Goal: Task Accomplishment & Management: Manage account settings

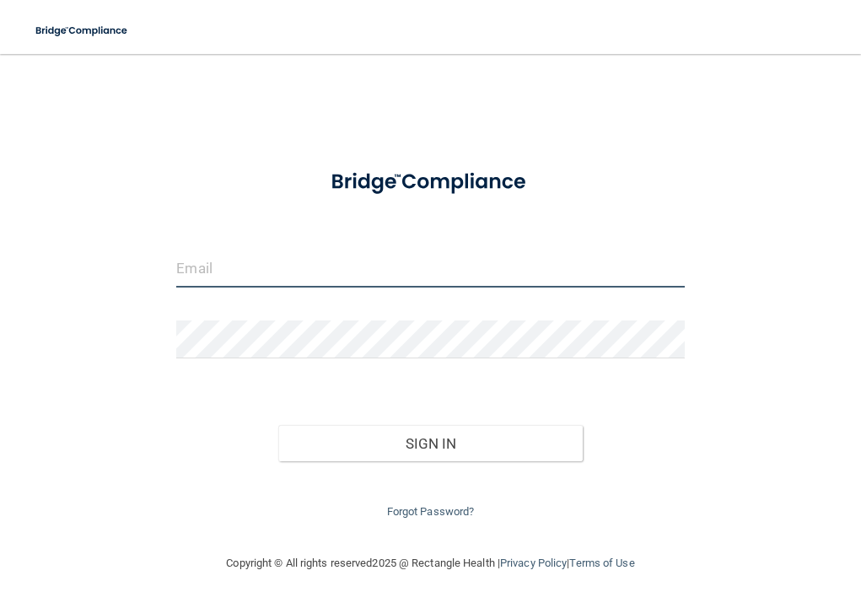
type input "[EMAIL_ADDRESS][DOMAIN_NAME]"
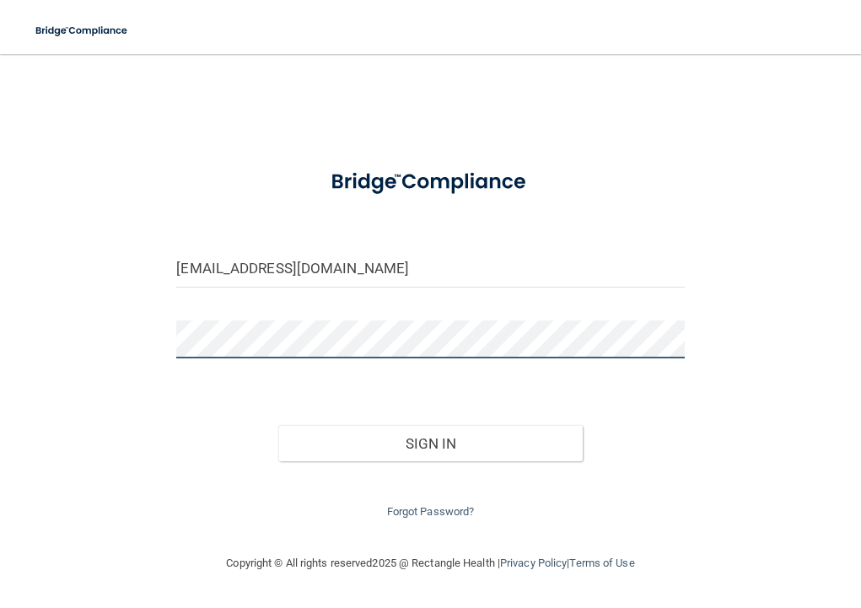
click at [430, 439] on button "Sign In" at bounding box center [430, 443] width 304 height 37
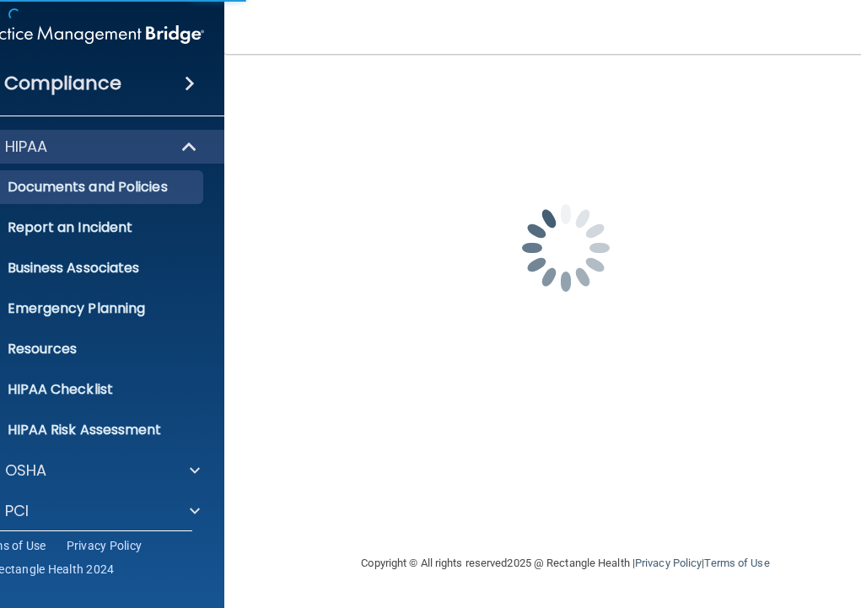
click at [404, 436] on div "cpb350@gmail.com Password is required Invalid email/password. You don't have pe…" at bounding box center [566, 303] width 616 height 465
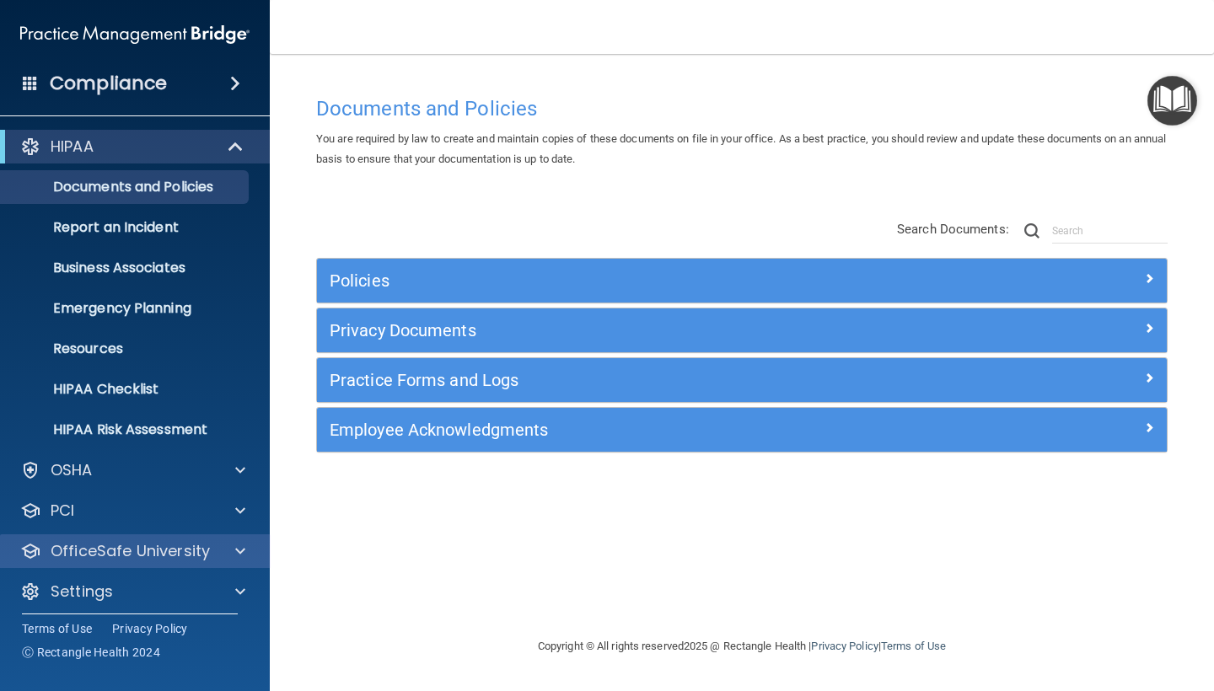
click at [170, 558] on p "OfficeSafe University" at bounding box center [130, 551] width 159 height 20
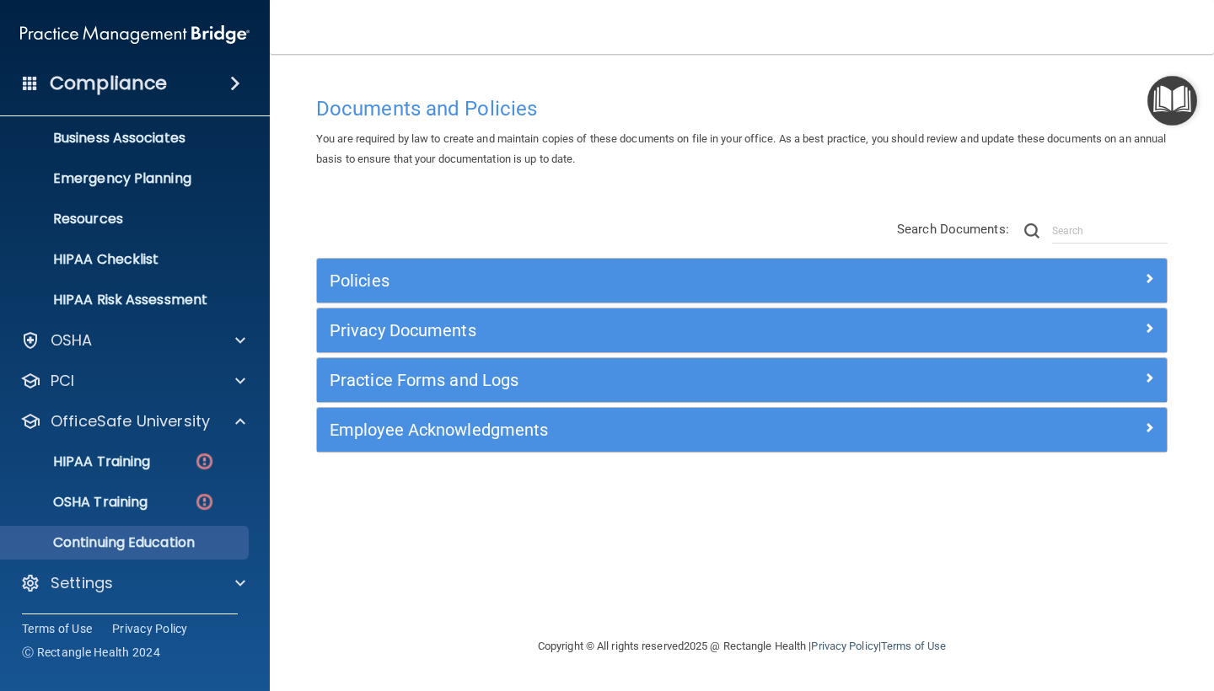
scroll to position [130, 0]
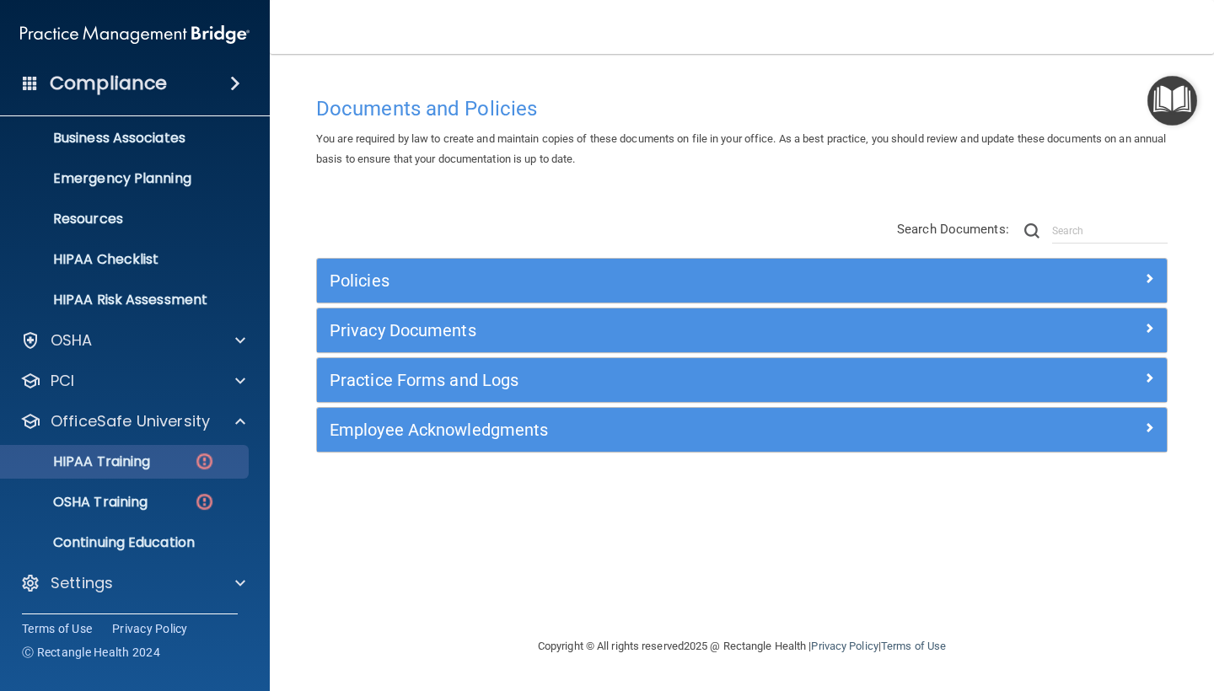
click at [162, 465] on div "HIPAA Training" at bounding box center [126, 462] width 230 height 17
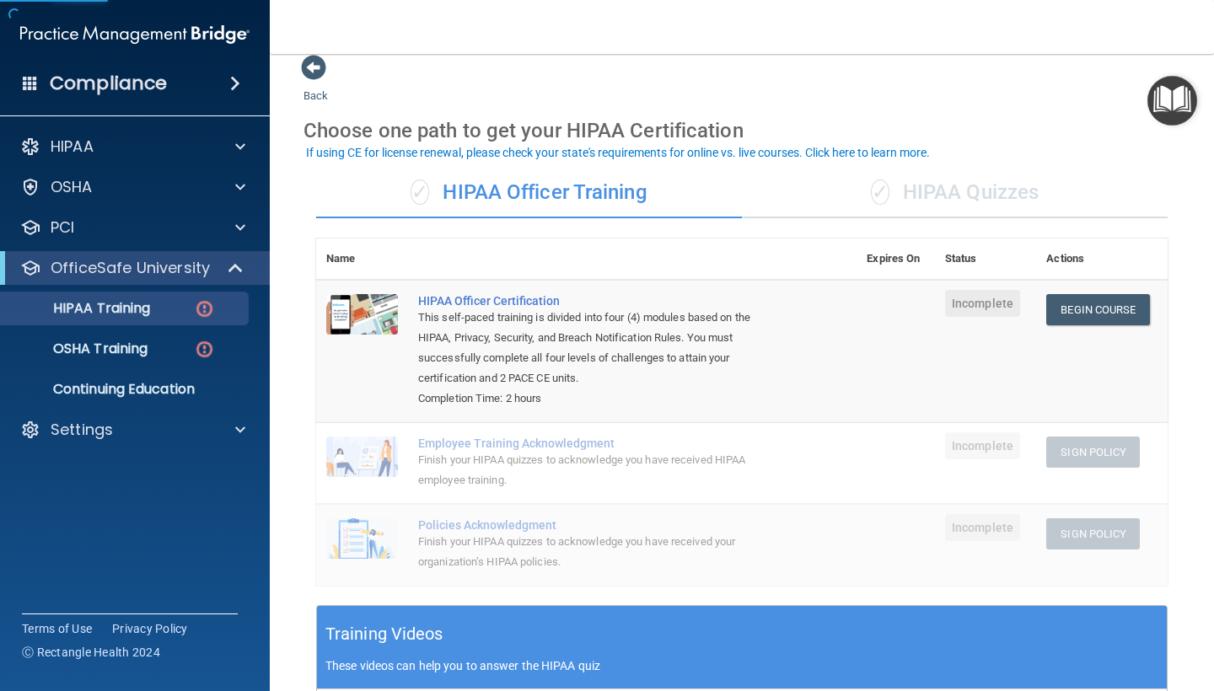
scroll to position [26, 0]
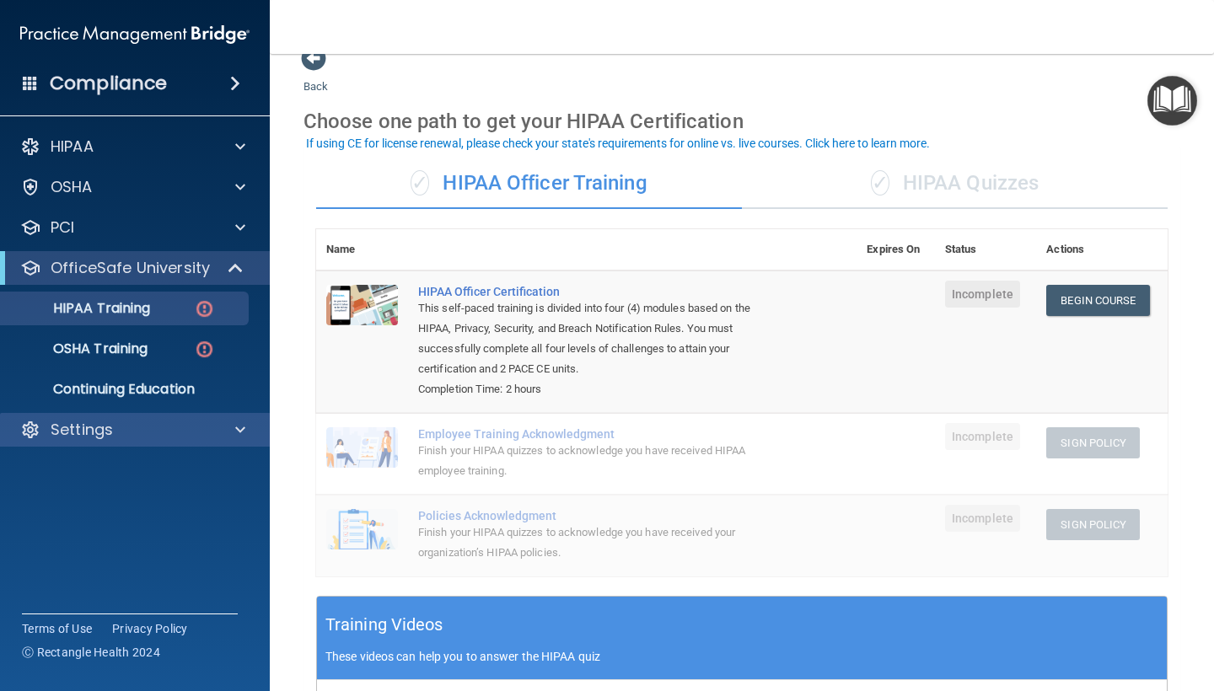
click at [118, 421] on div "Settings" at bounding box center [112, 430] width 209 height 20
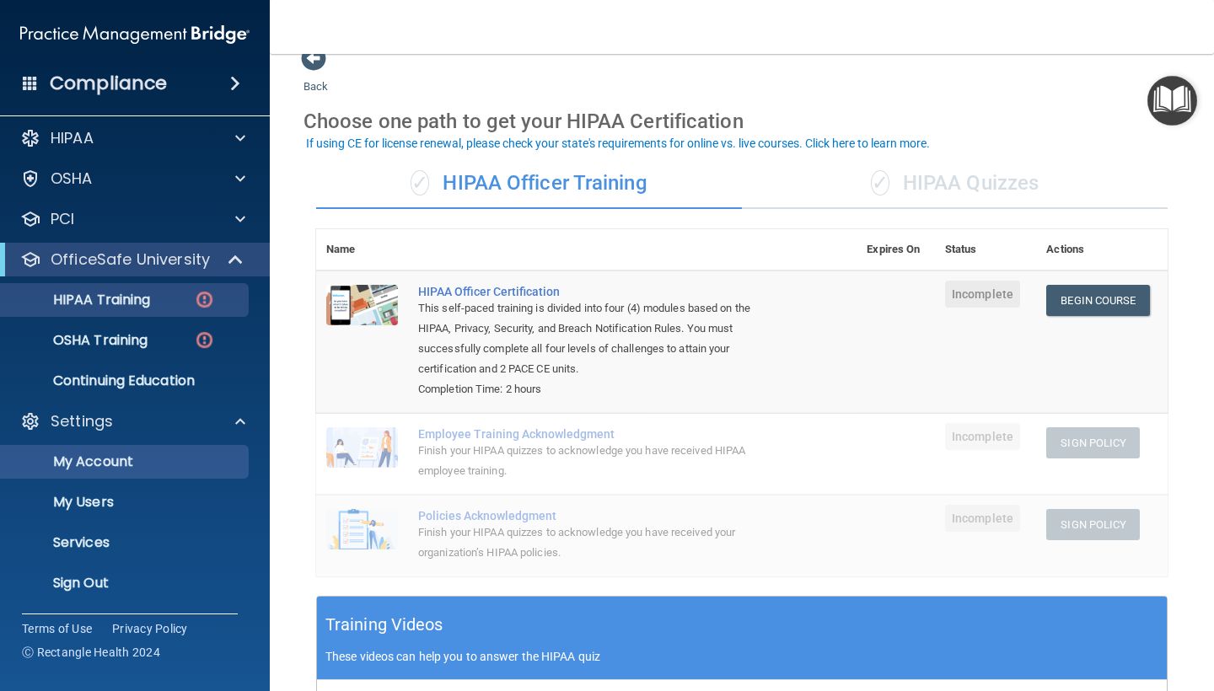
scroll to position [8, 0]
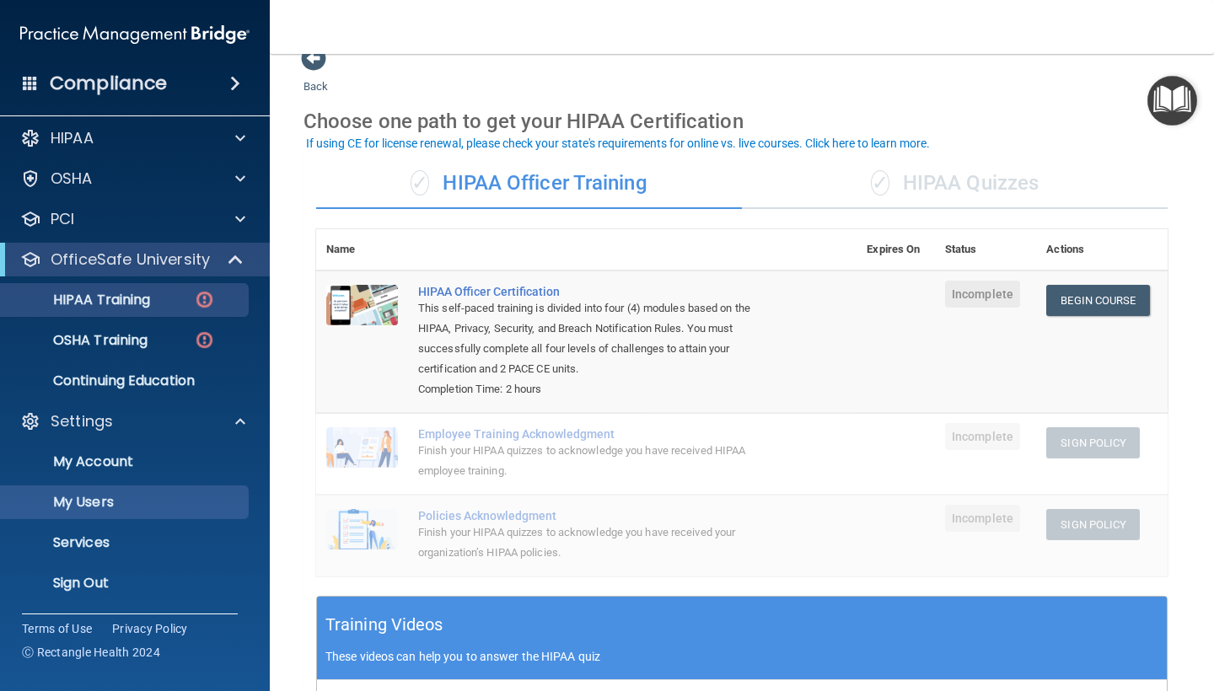
click at [101, 497] on p "My Users" at bounding box center [126, 502] width 230 height 17
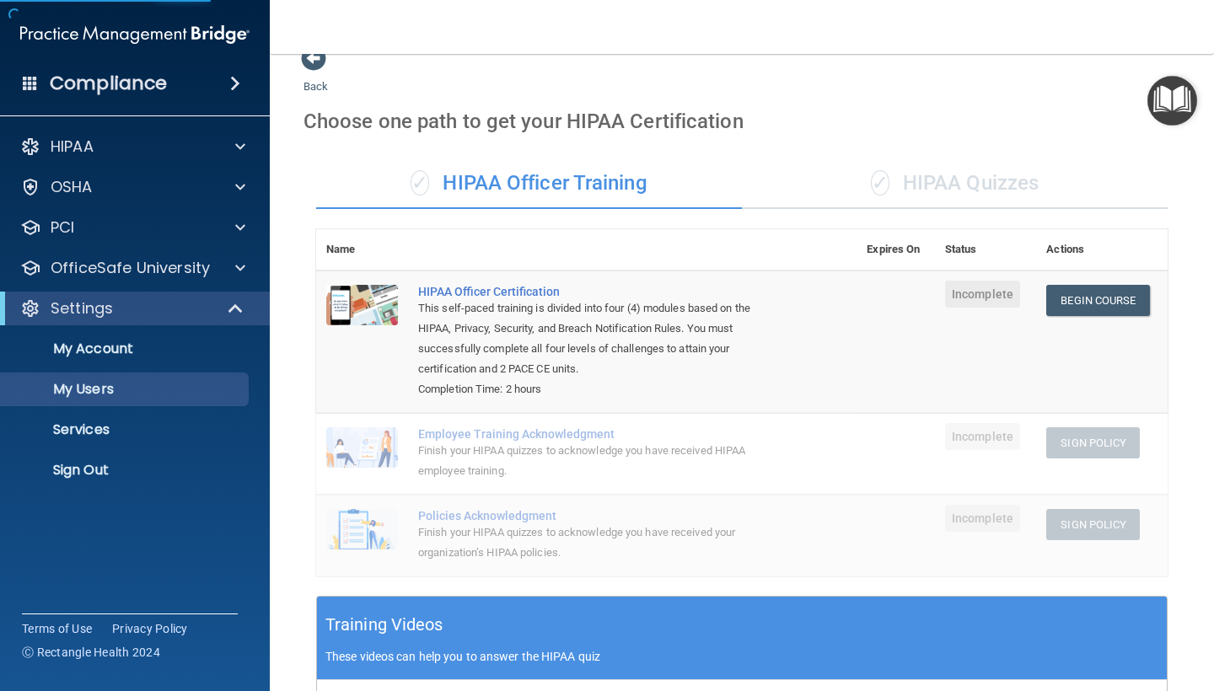
select select "20"
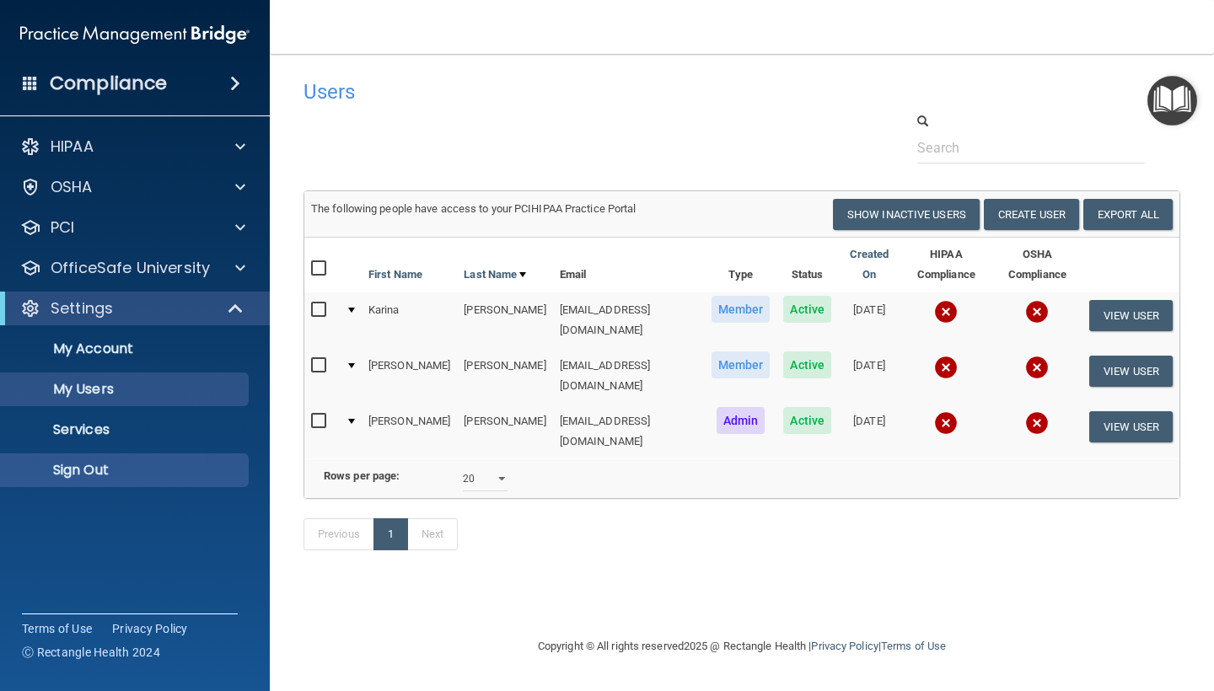
click at [102, 472] on p "Sign Out" at bounding box center [126, 470] width 230 height 17
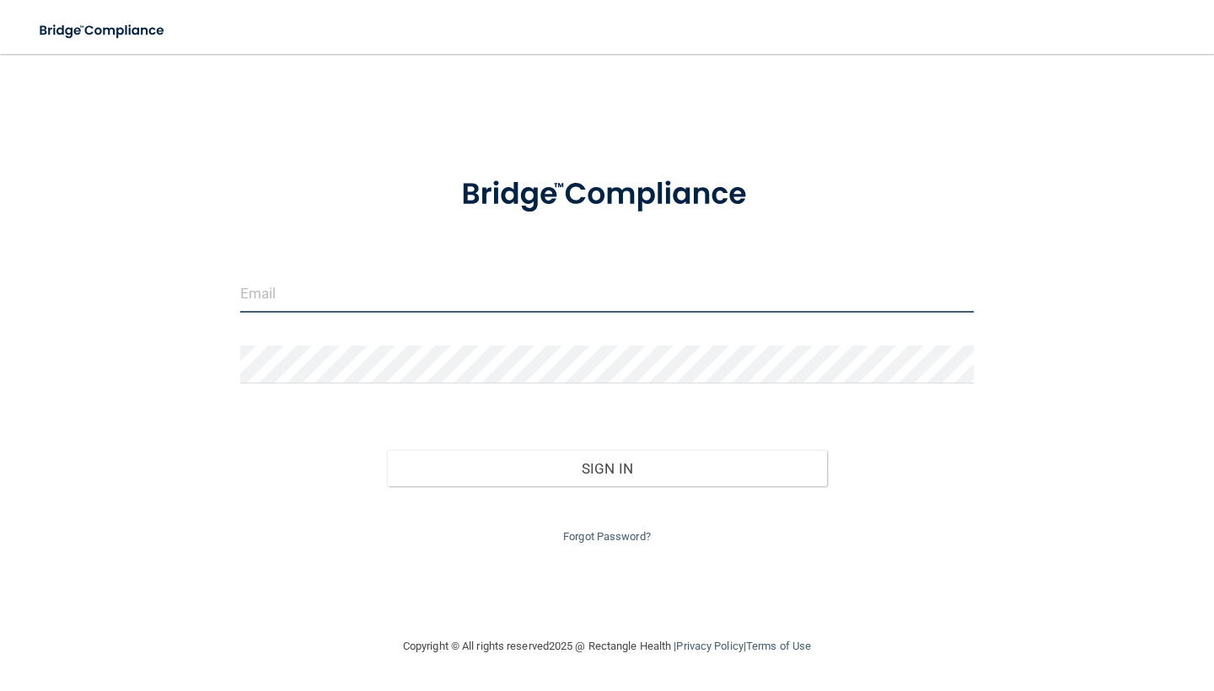
type input "[EMAIL_ADDRESS][DOMAIN_NAME]"
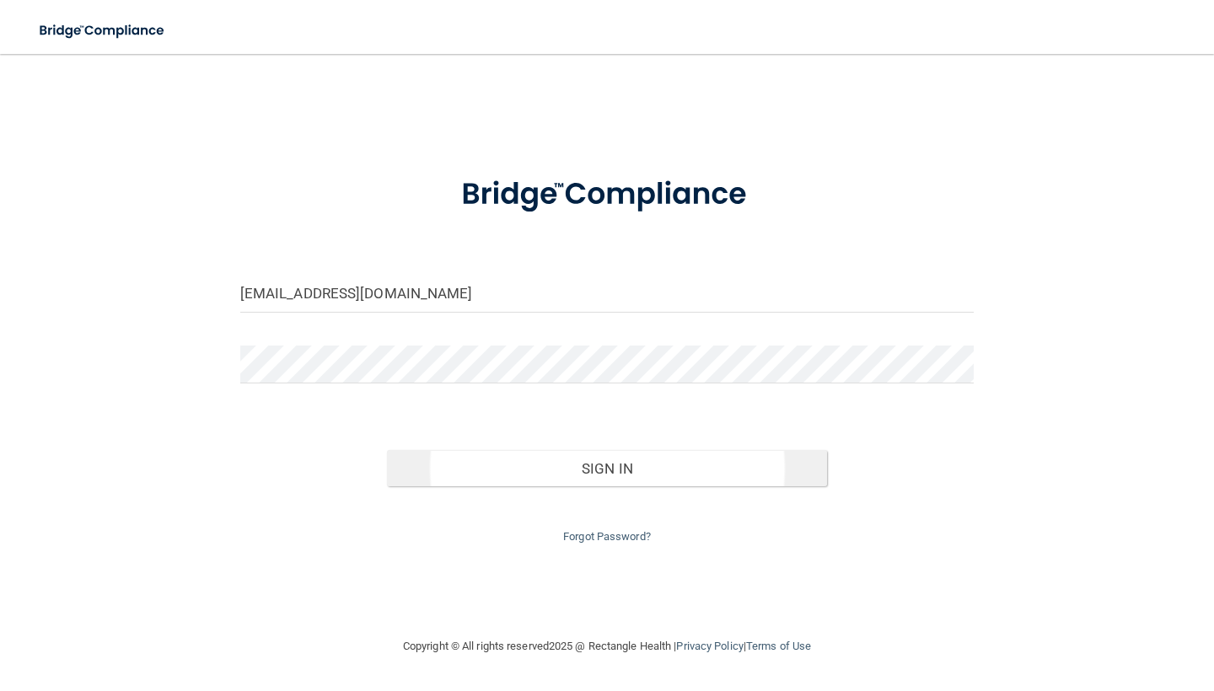
click at [513, 465] on button "Sign In" at bounding box center [607, 468] width 440 height 37
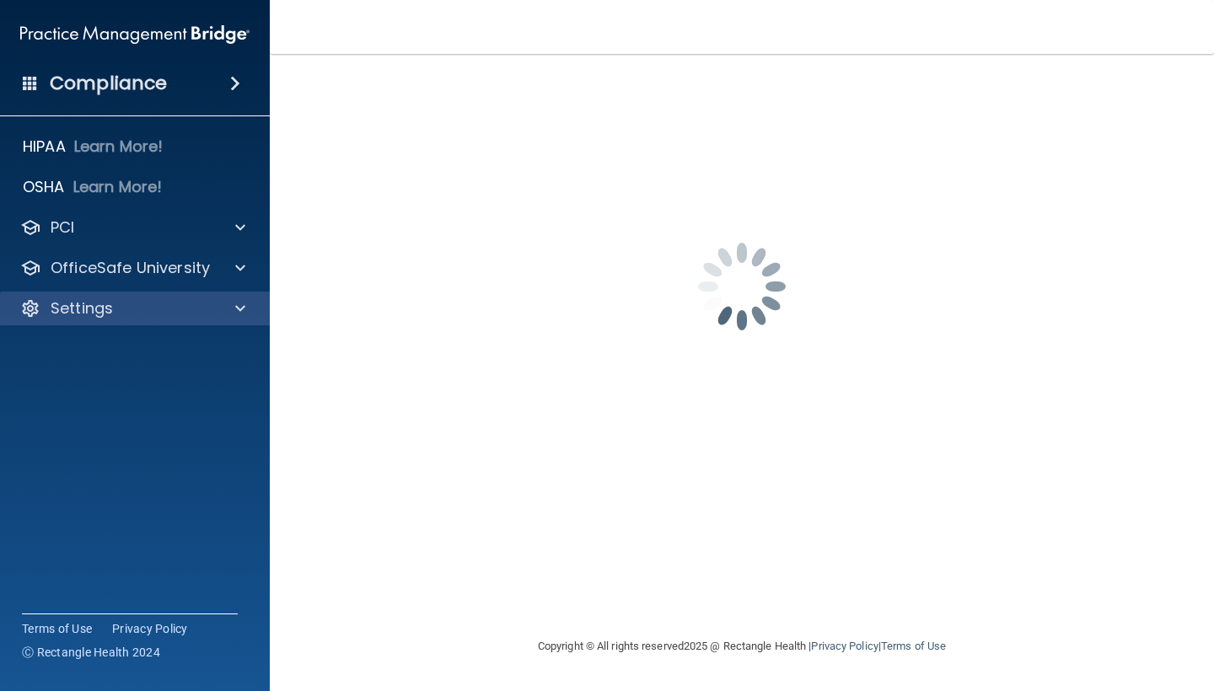
click at [212, 309] on div "Settings" at bounding box center [112, 308] width 209 height 20
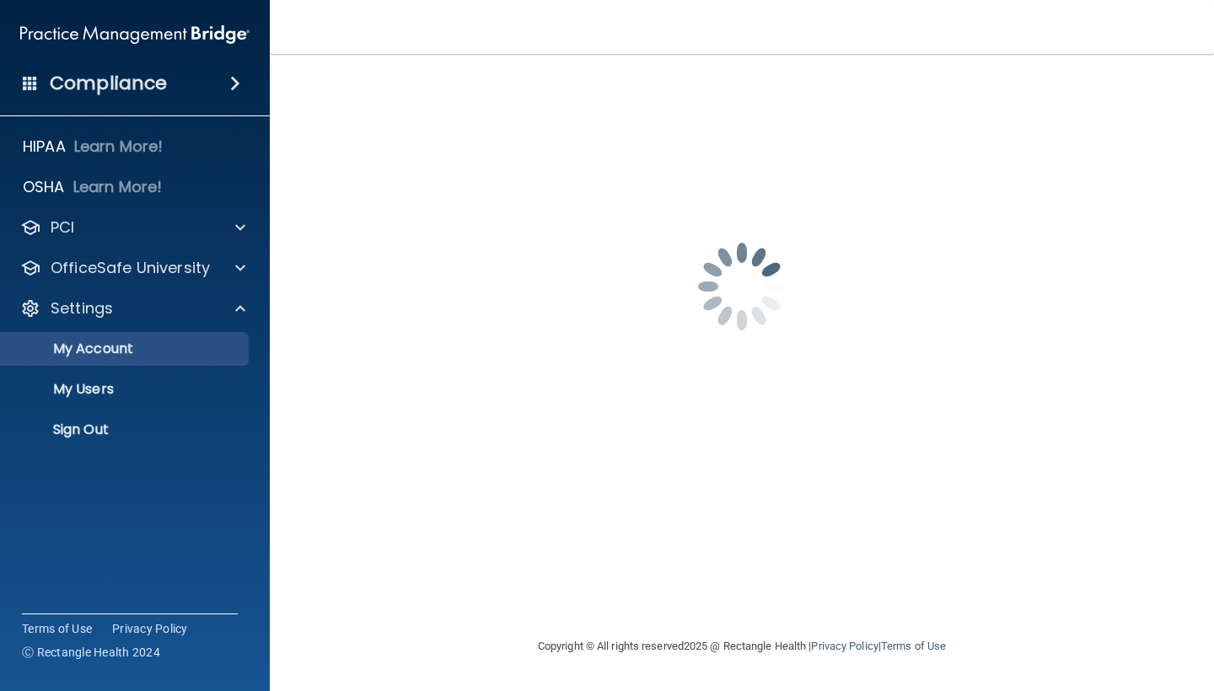
click at [159, 354] on p "My Account" at bounding box center [126, 349] width 230 height 17
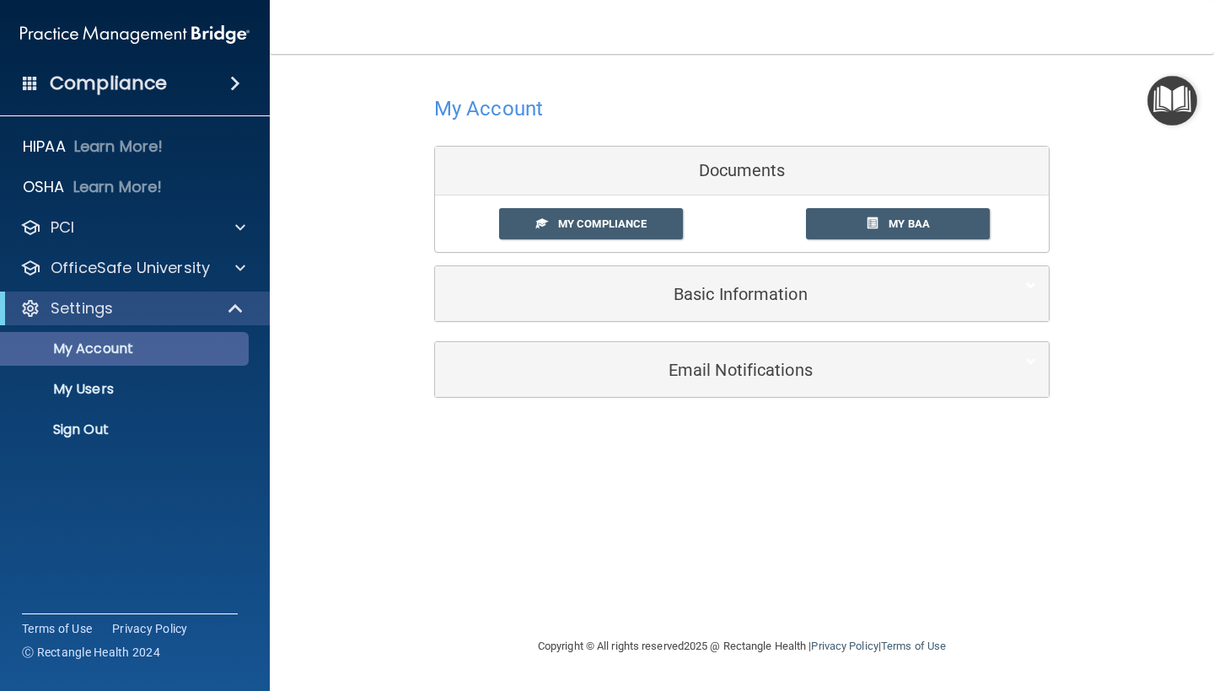
click at [172, 352] on p "My Account" at bounding box center [126, 349] width 230 height 17
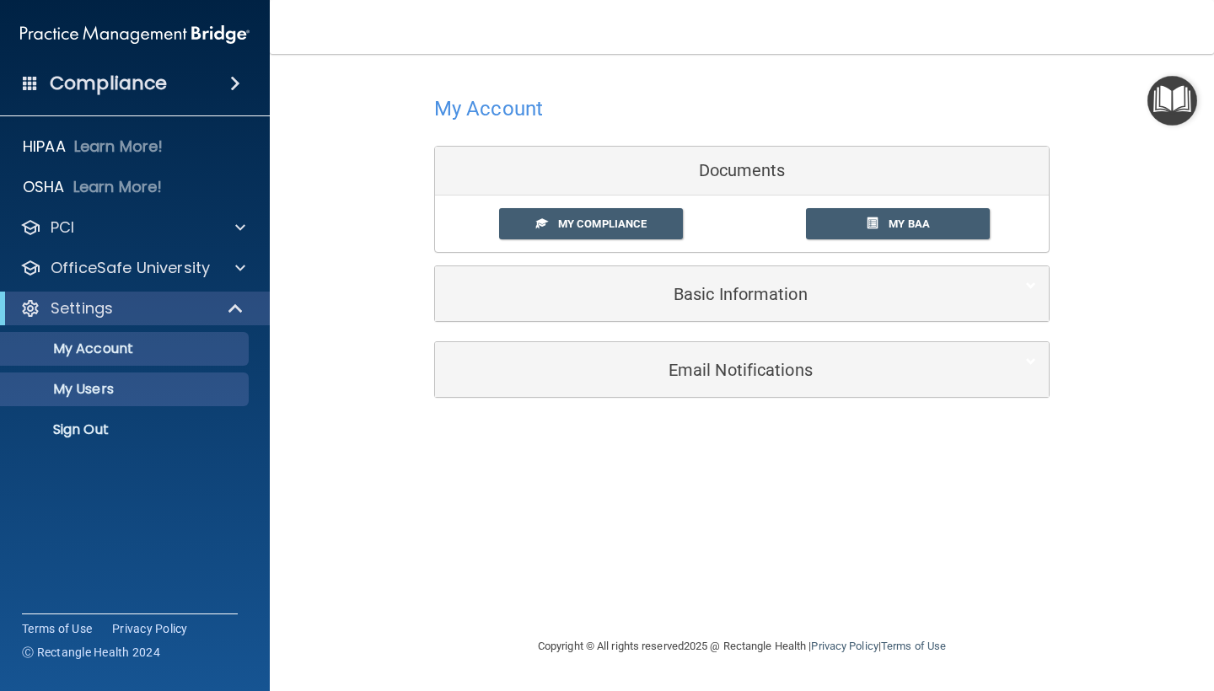
click at [183, 395] on p "My Users" at bounding box center [126, 389] width 230 height 17
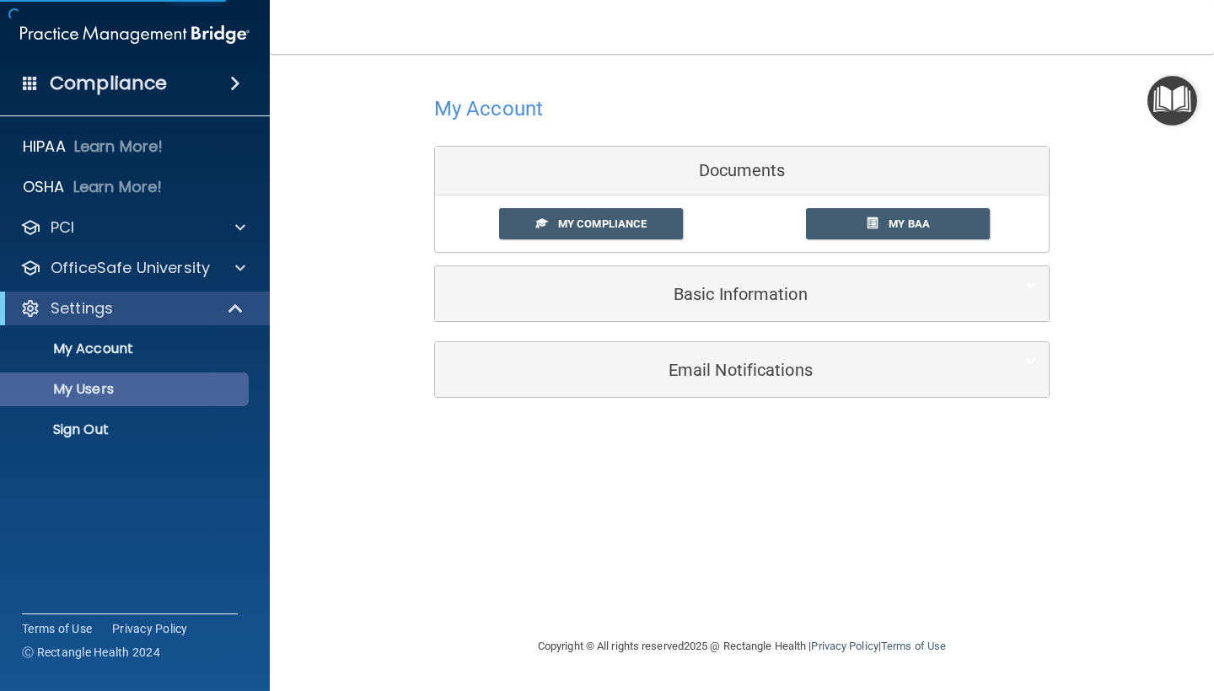
select select "20"
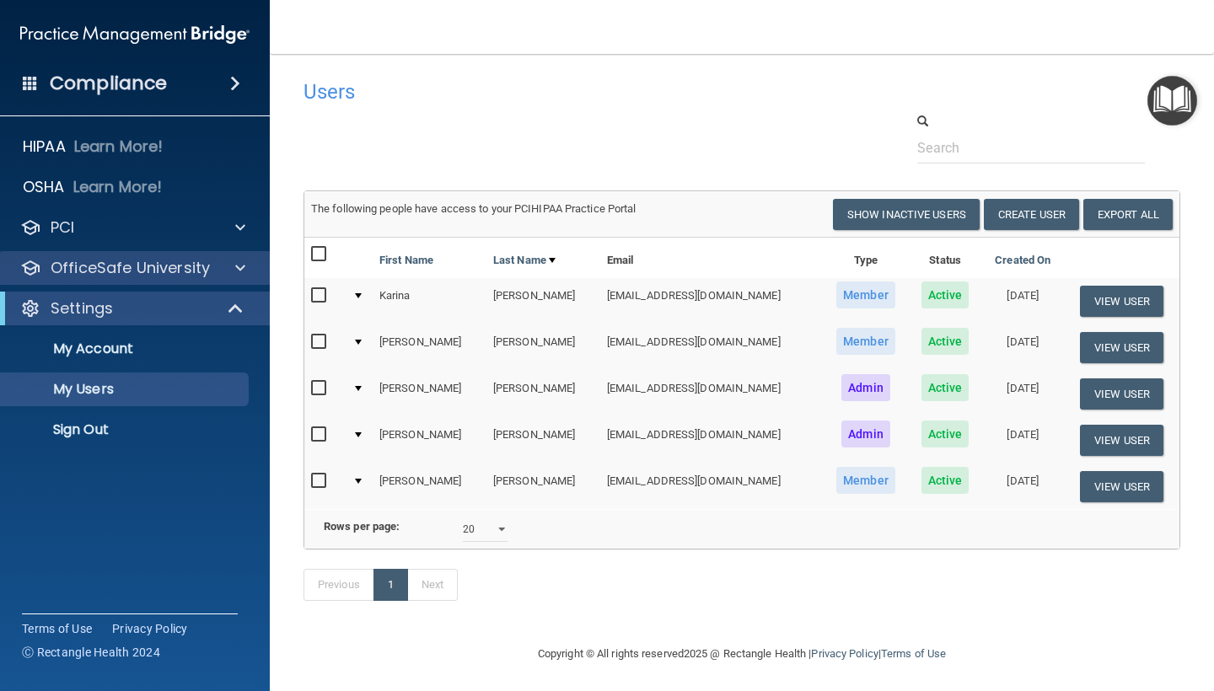
click at [196, 277] on p "OfficeSafe University" at bounding box center [130, 268] width 159 height 20
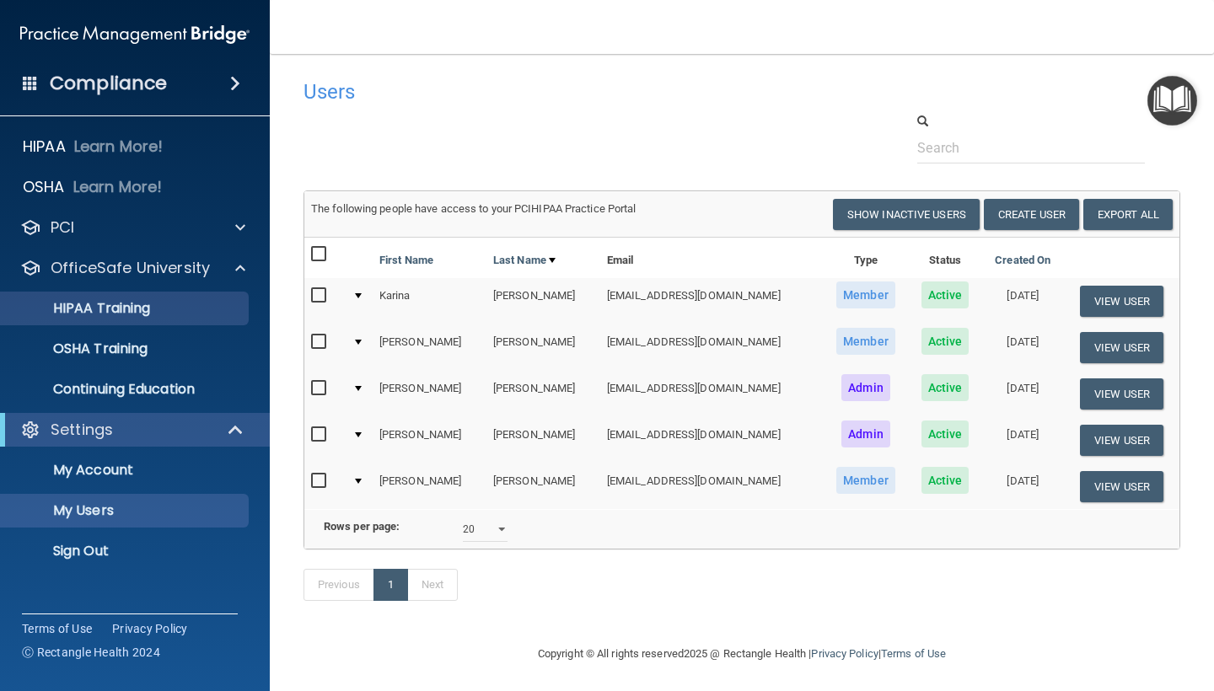
click at [191, 306] on div "HIPAA Training" at bounding box center [126, 308] width 230 height 17
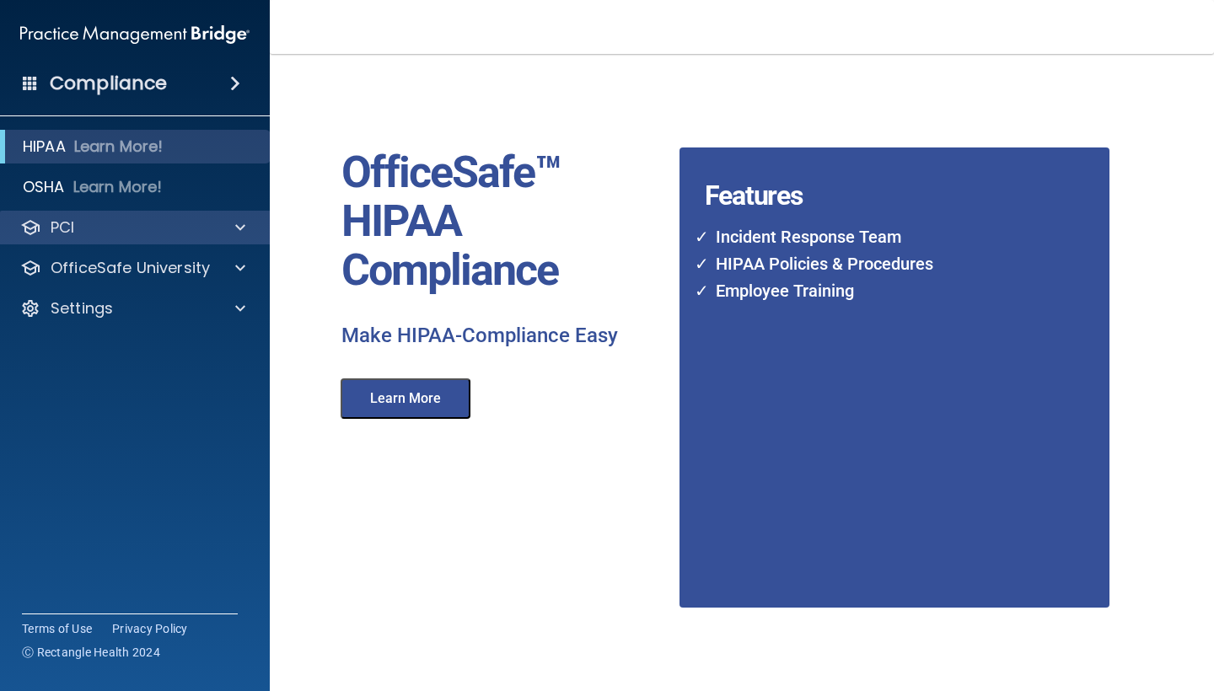
click at [219, 228] on div at bounding box center [238, 228] width 42 height 20
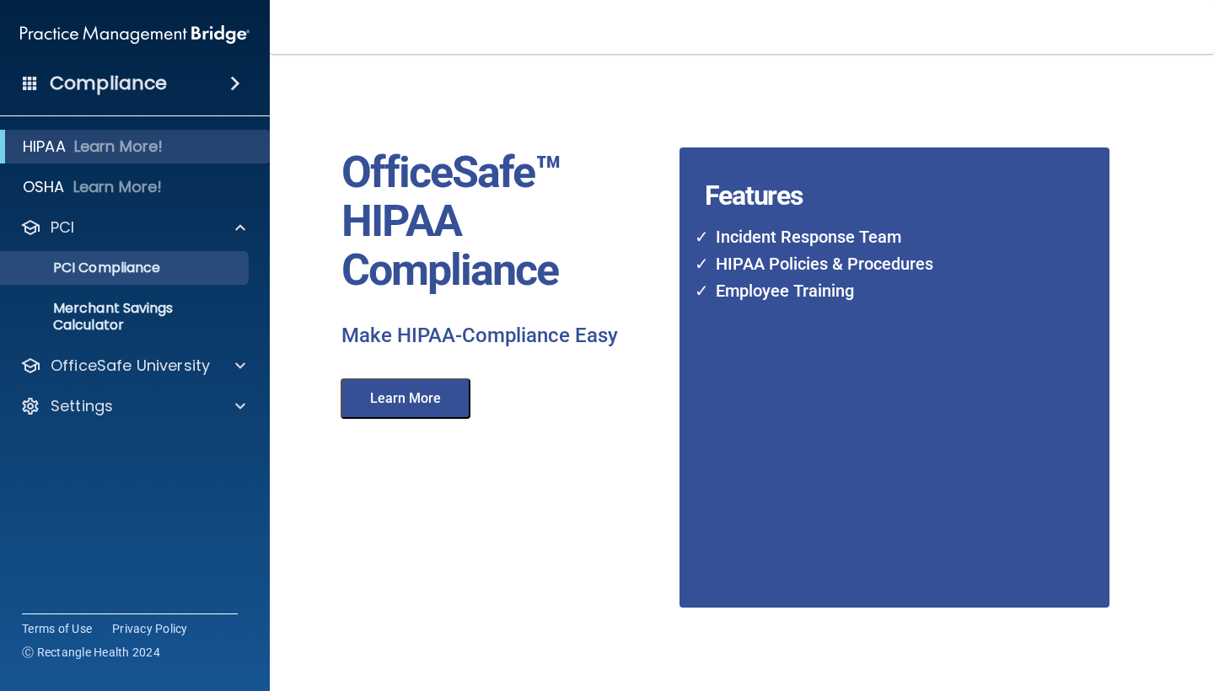
click at [200, 267] on p "PCI Compliance" at bounding box center [126, 268] width 230 height 17
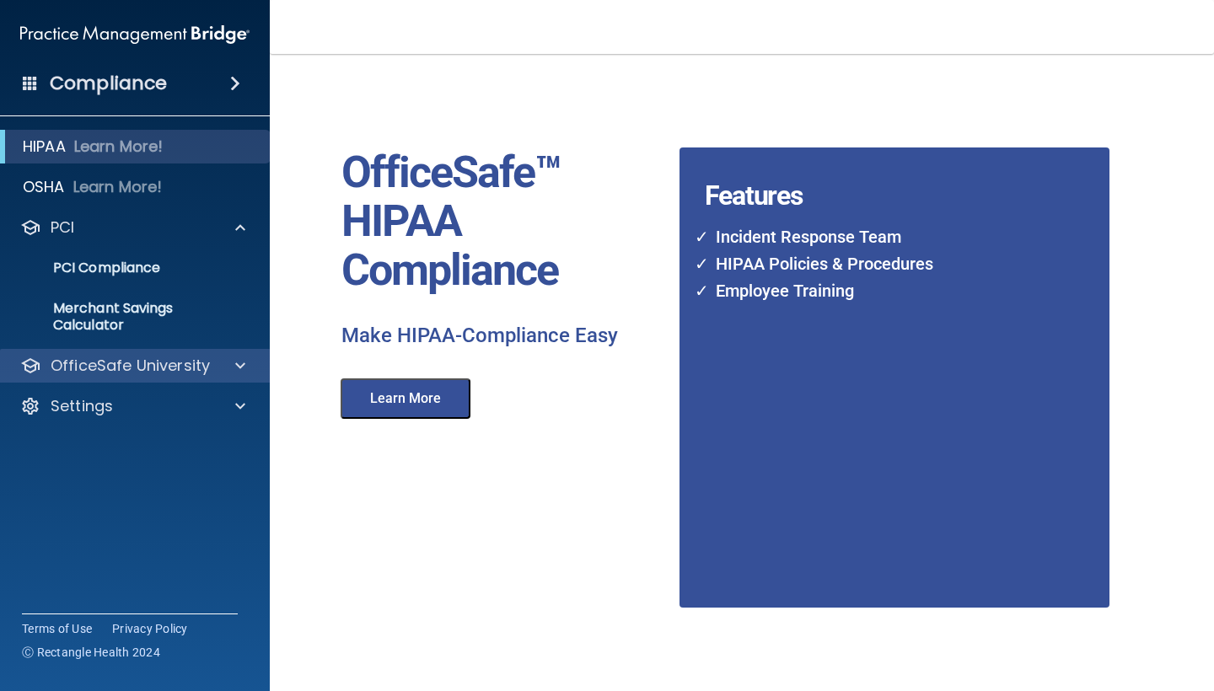
click at [235, 367] on span at bounding box center [240, 366] width 10 height 20
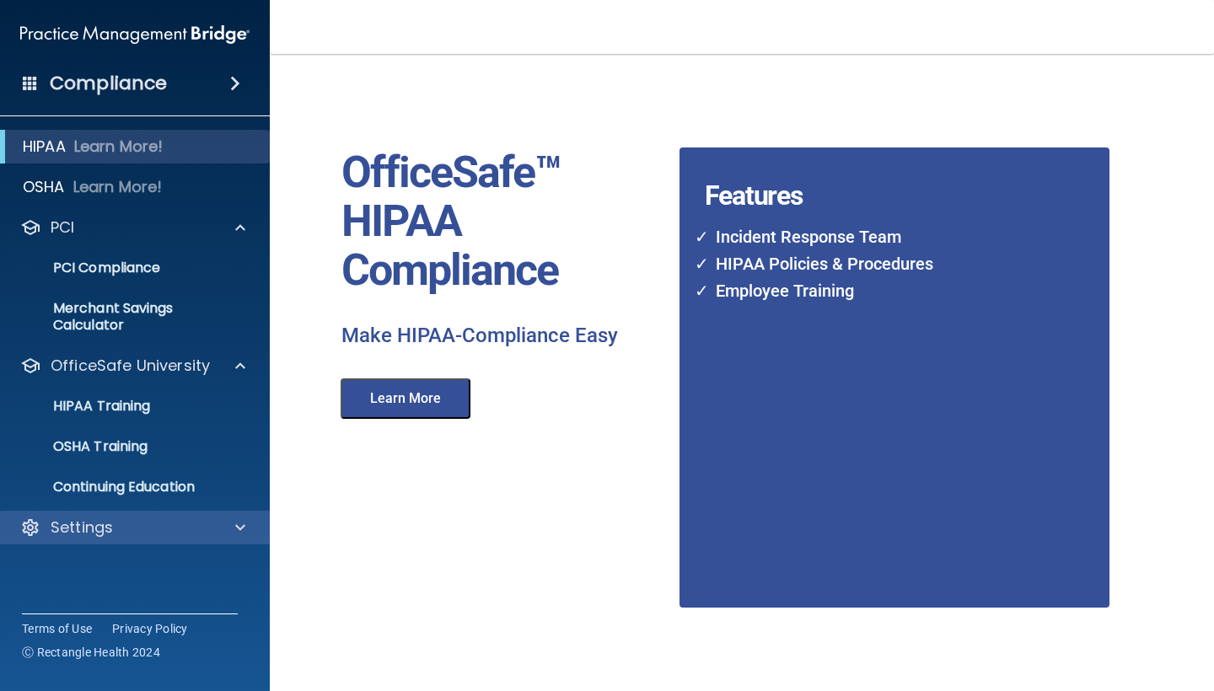
click at [213, 530] on div "Settings" at bounding box center [112, 528] width 209 height 20
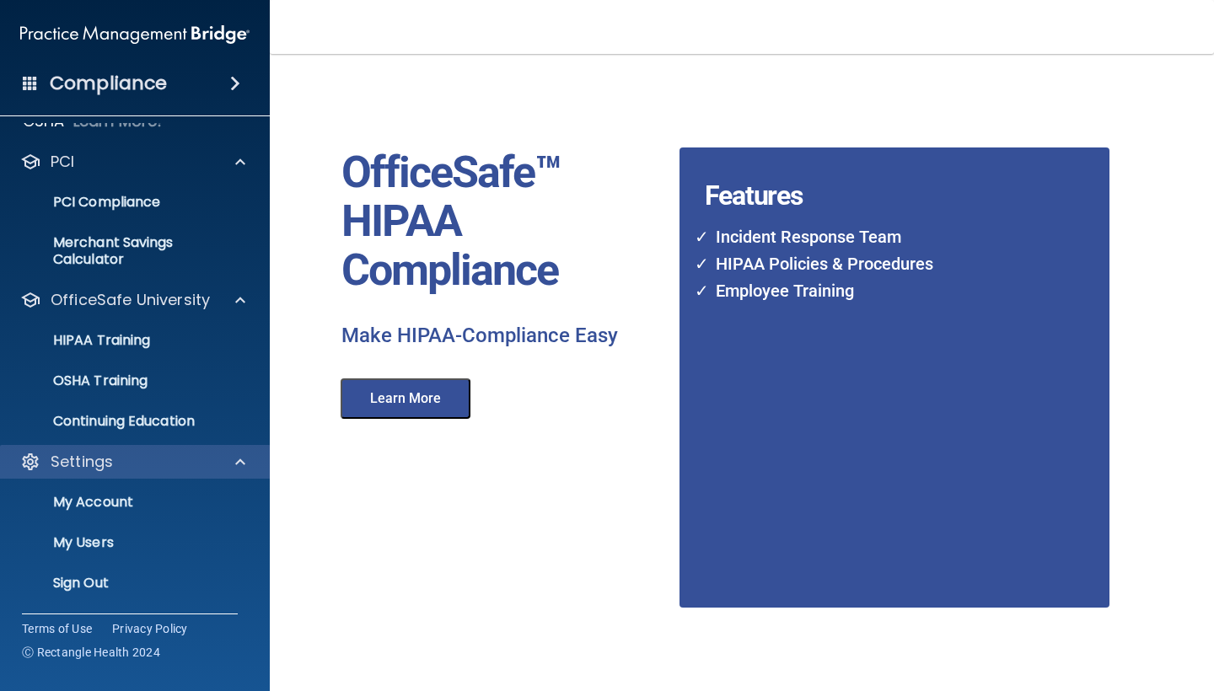
scroll to position [66, 0]
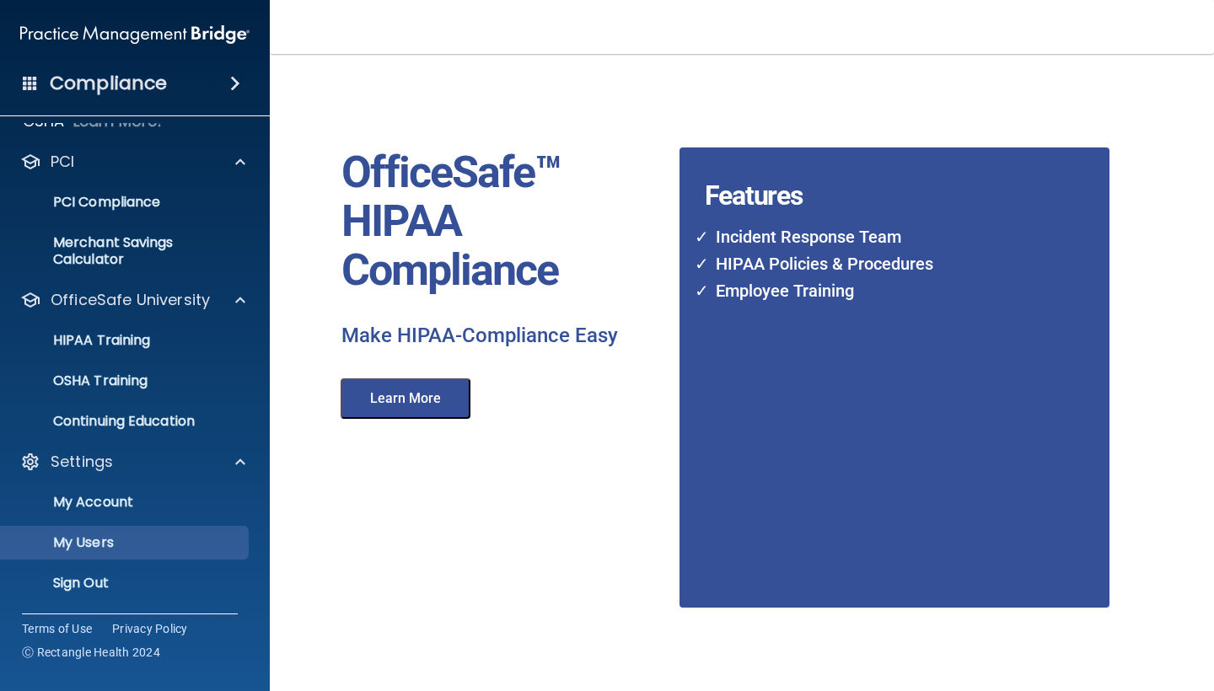
click at [175, 540] on p "My Users" at bounding box center [126, 543] width 230 height 17
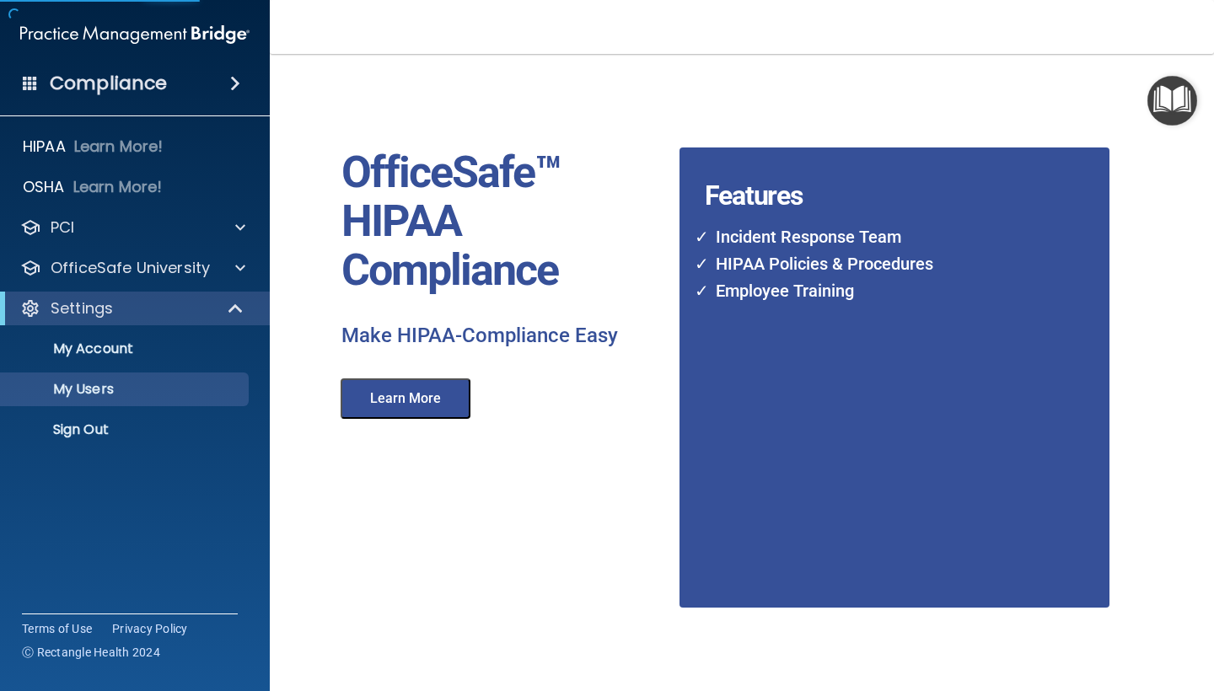
select select "20"
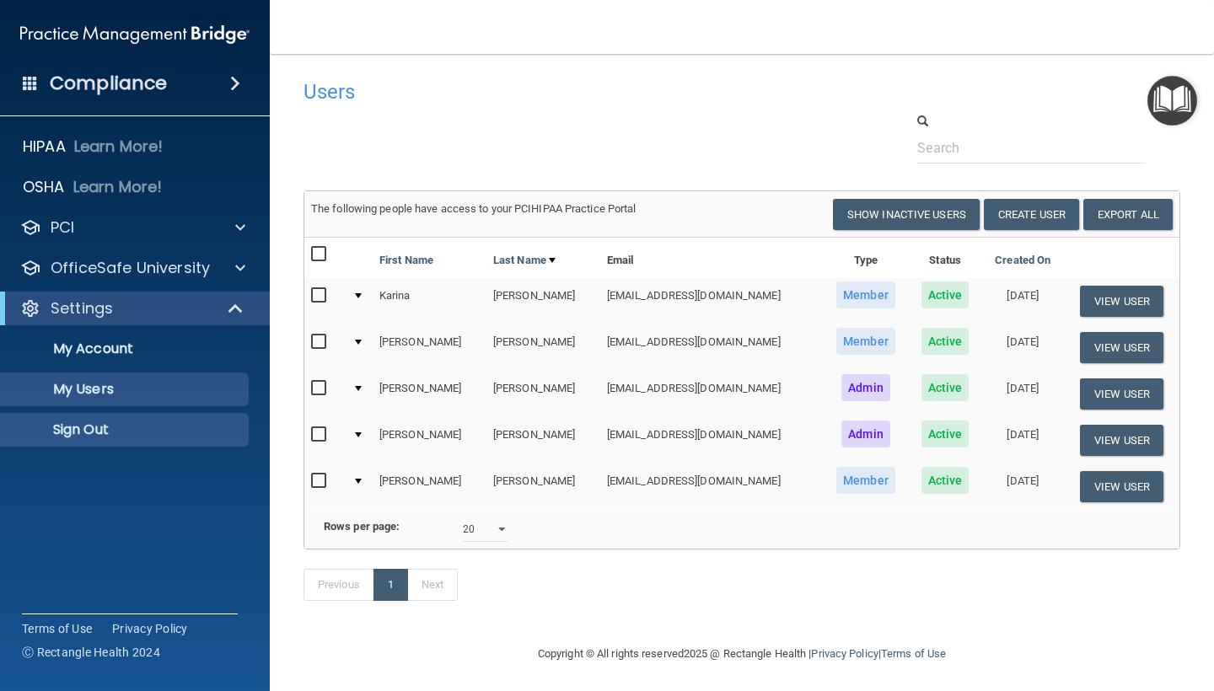
click at [118, 437] on p "Sign Out" at bounding box center [126, 430] width 230 height 17
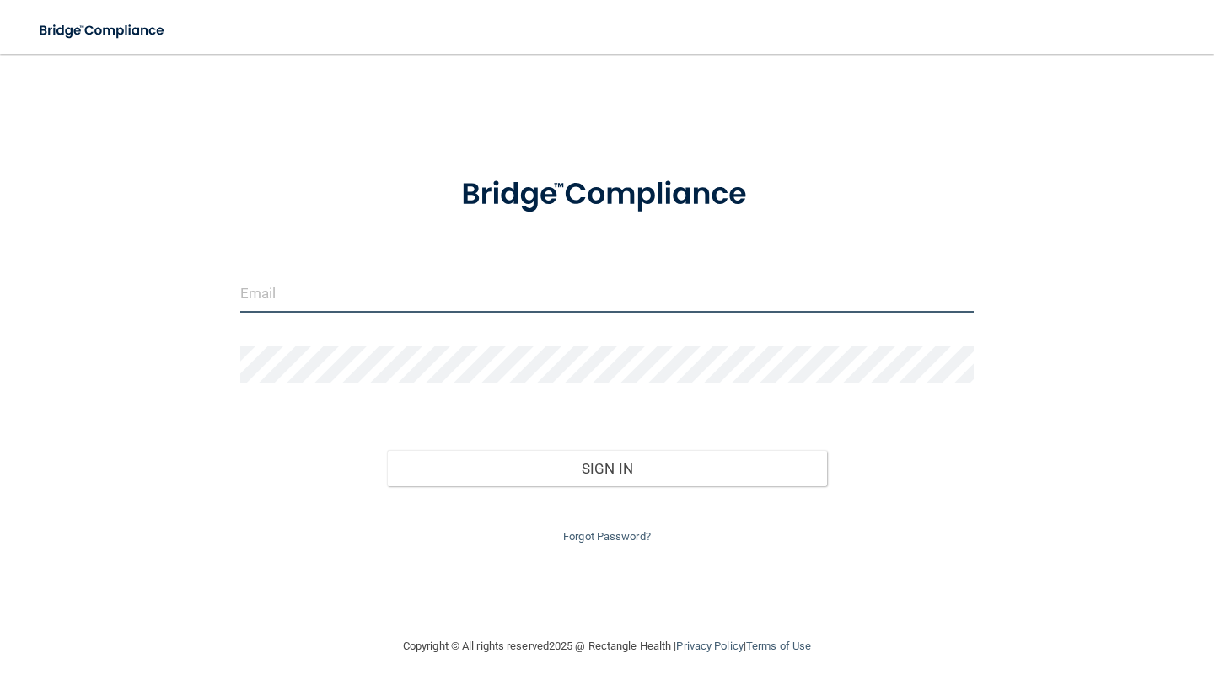
type input "cpb350@gmail.com"
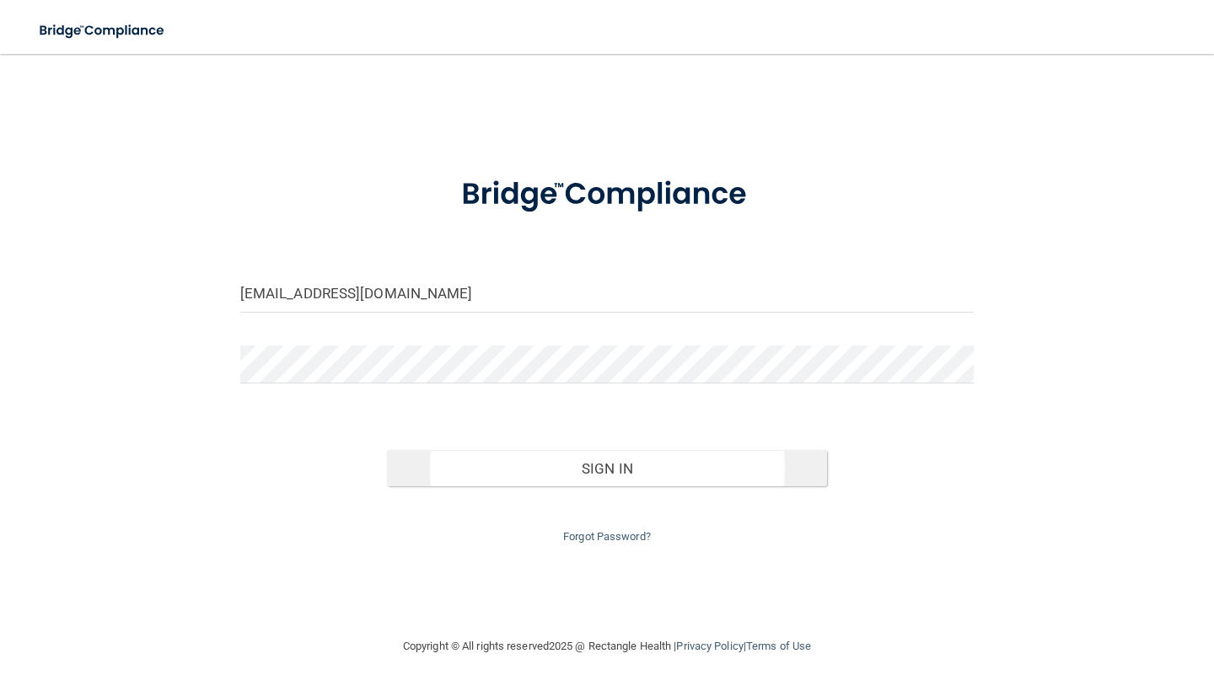
click at [478, 465] on button "Sign In" at bounding box center [607, 468] width 440 height 37
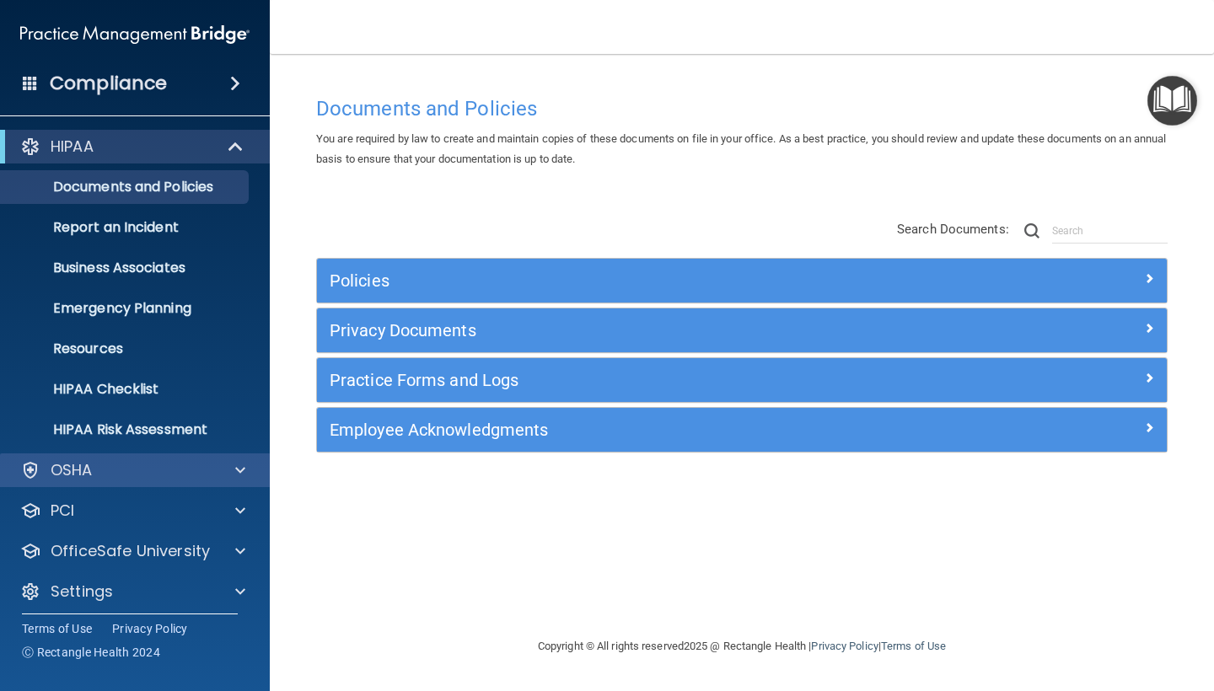
click at [130, 465] on div "OSHA" at bounding box center [112, 470] width 209 height 20
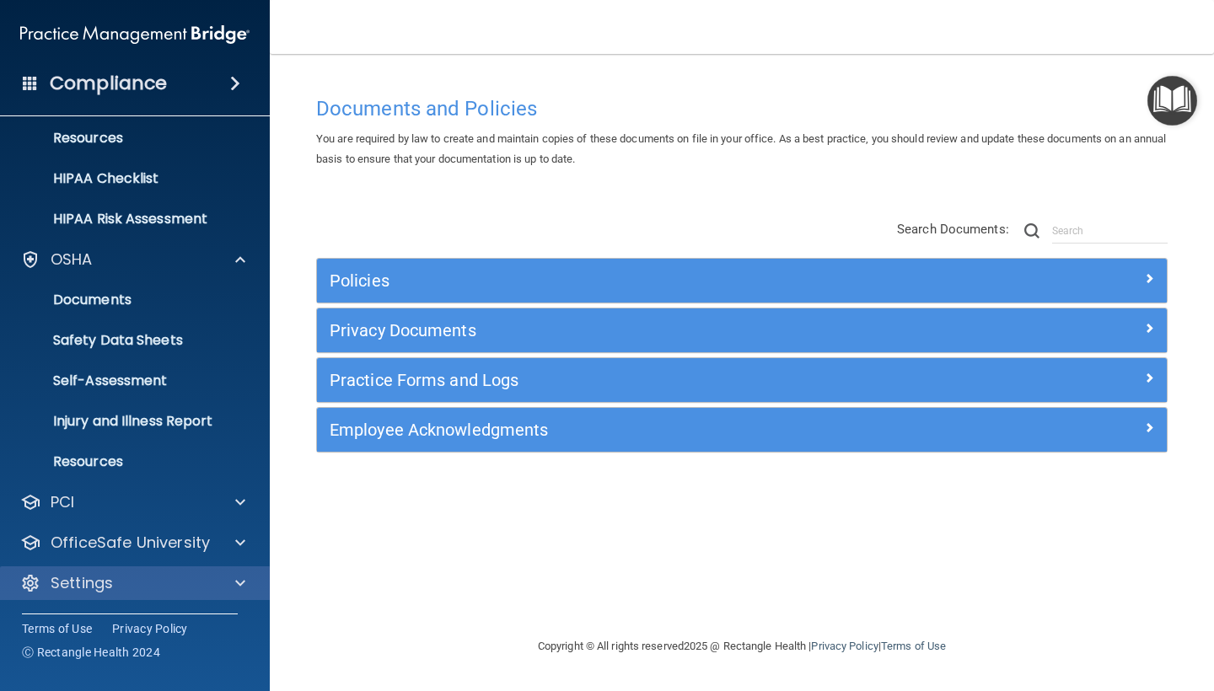
click at [141, 587] on div "Settings" at bounding box center [112, 583] width 209 height 20
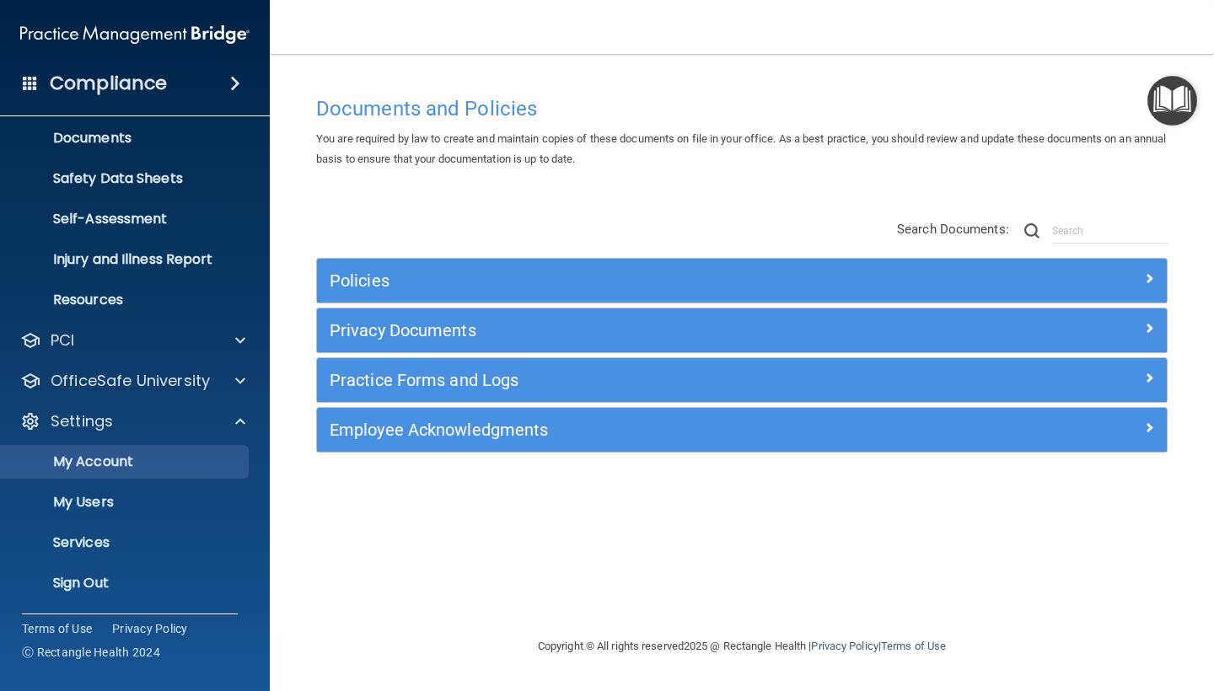
scroll to position [373, 0]
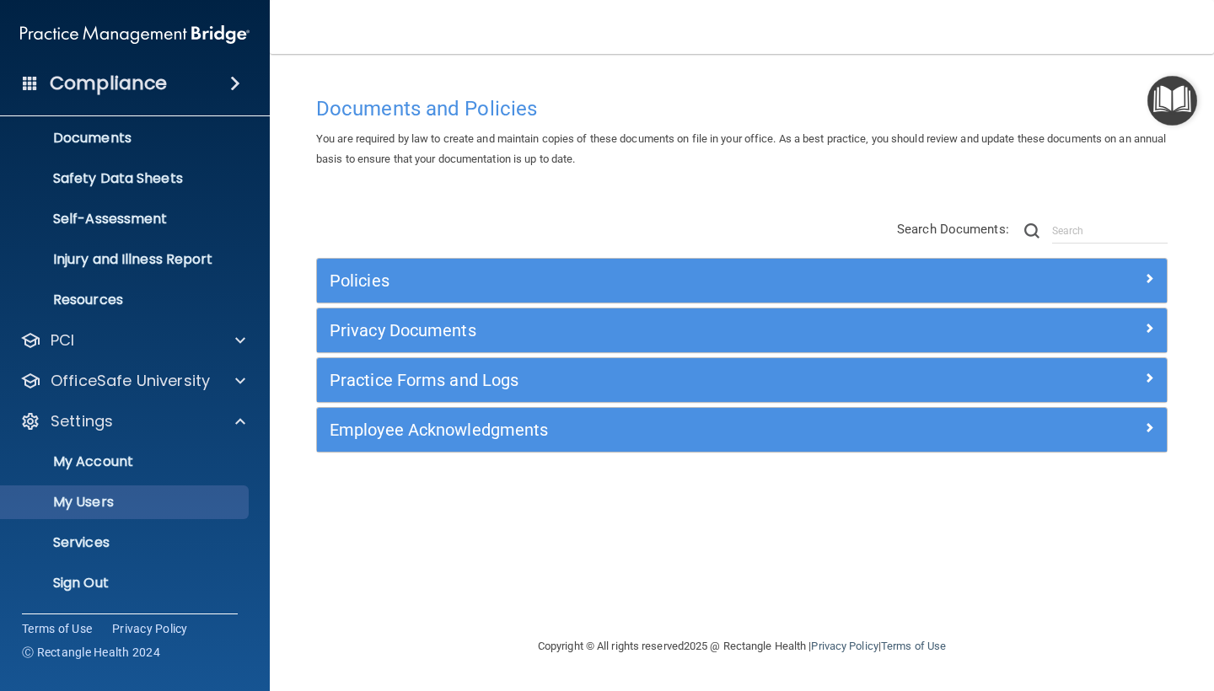
click at [125, 501] on p "My Users" at bounding box center [126, 502] width 230 height 17
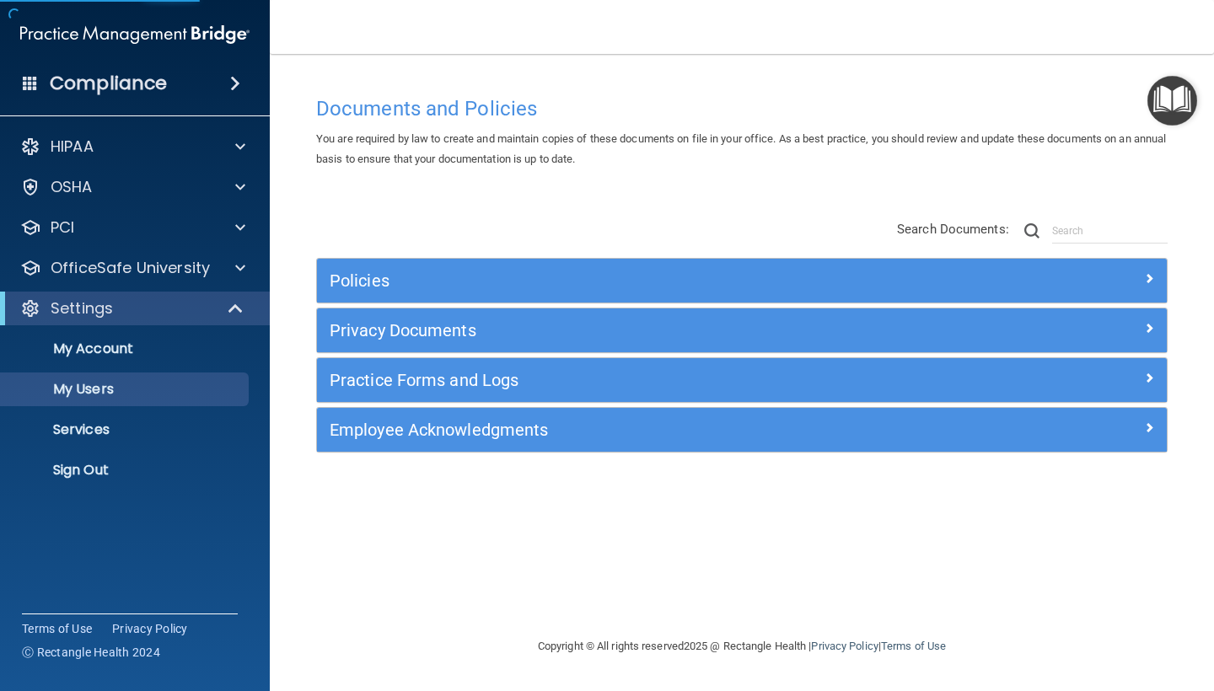
select select "20"
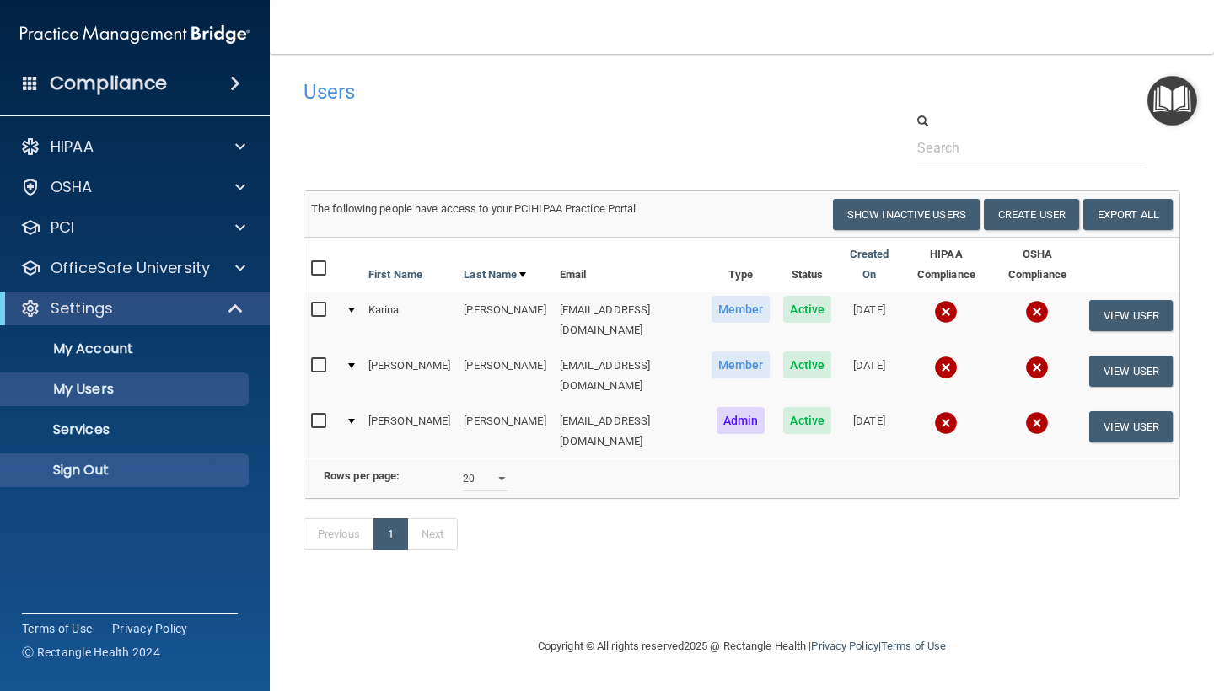
click at [212, 475] on p "Sign Out" at bounding box center [126, 470] width 230 height 17
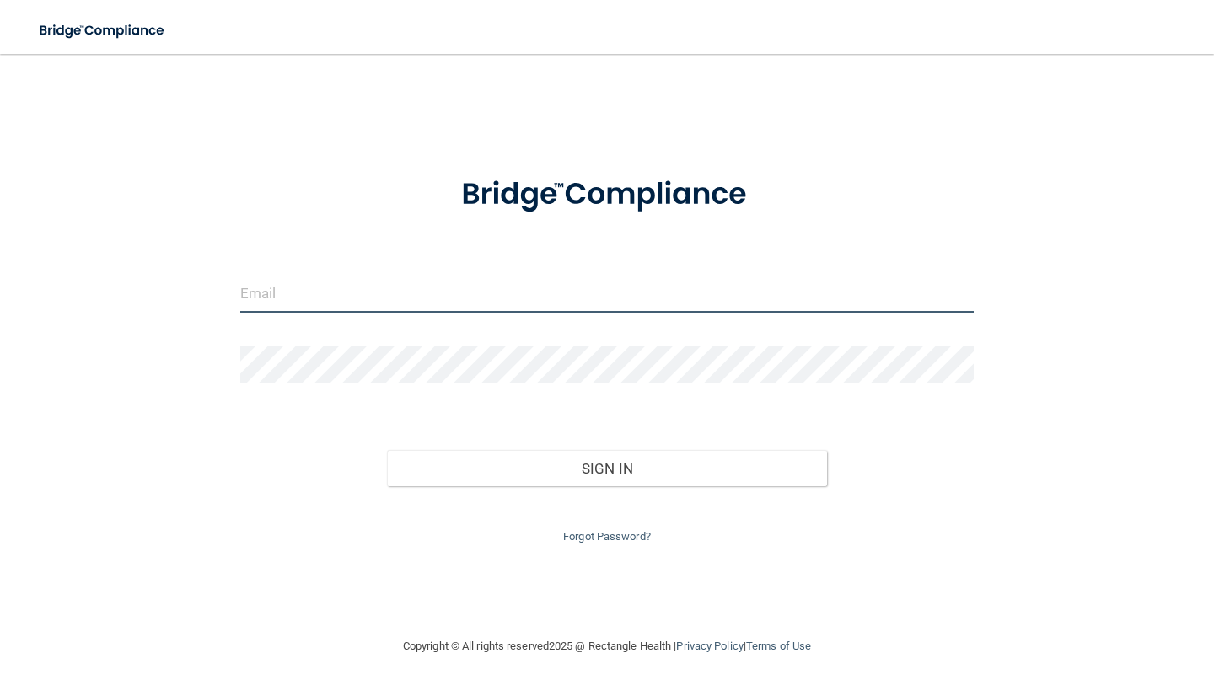
type input "[EMAIL_ADDRESS][DOMAIN_NAME]"
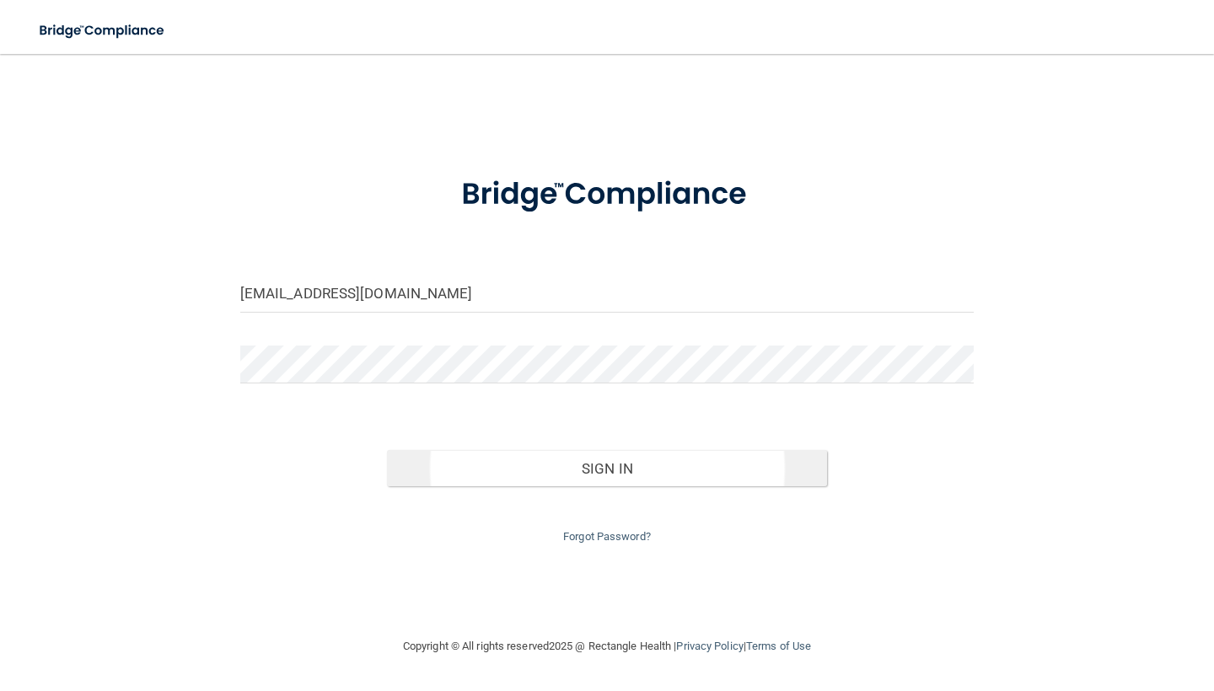
click at [494, 468] on button "Sign In" at bounding box center [607, 468] width 440 height 37
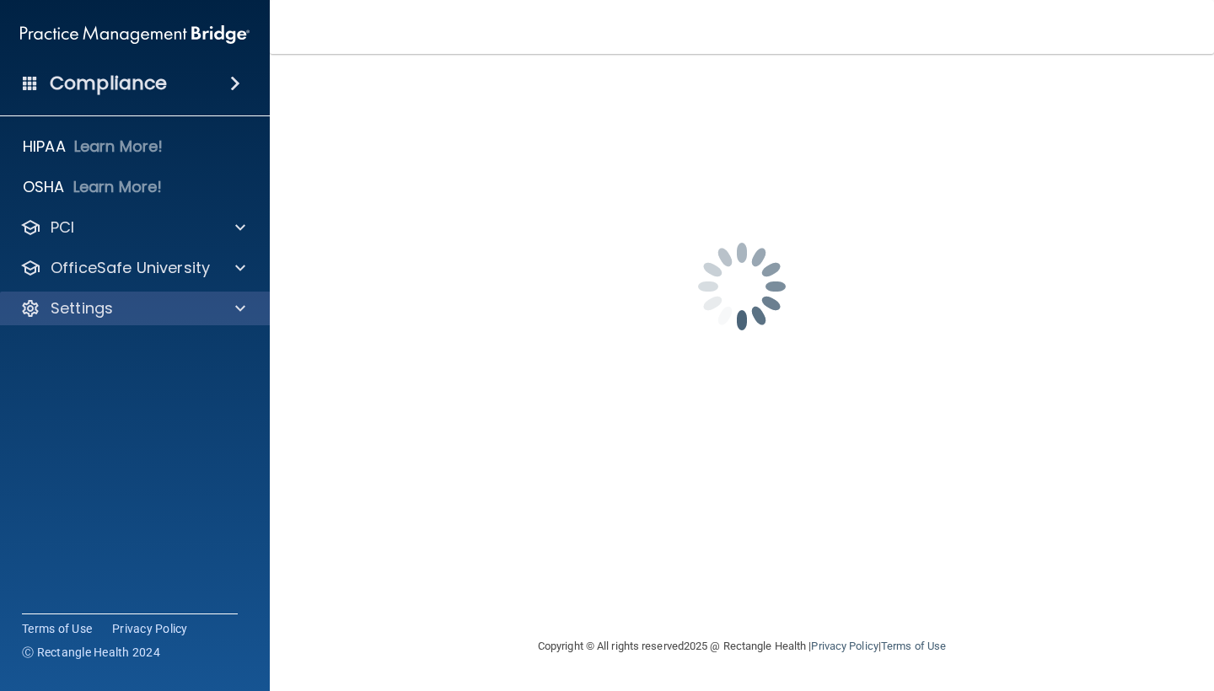
click at [174, 319] on div "Settings" at bounding box center [135, 309] width 271 height 34
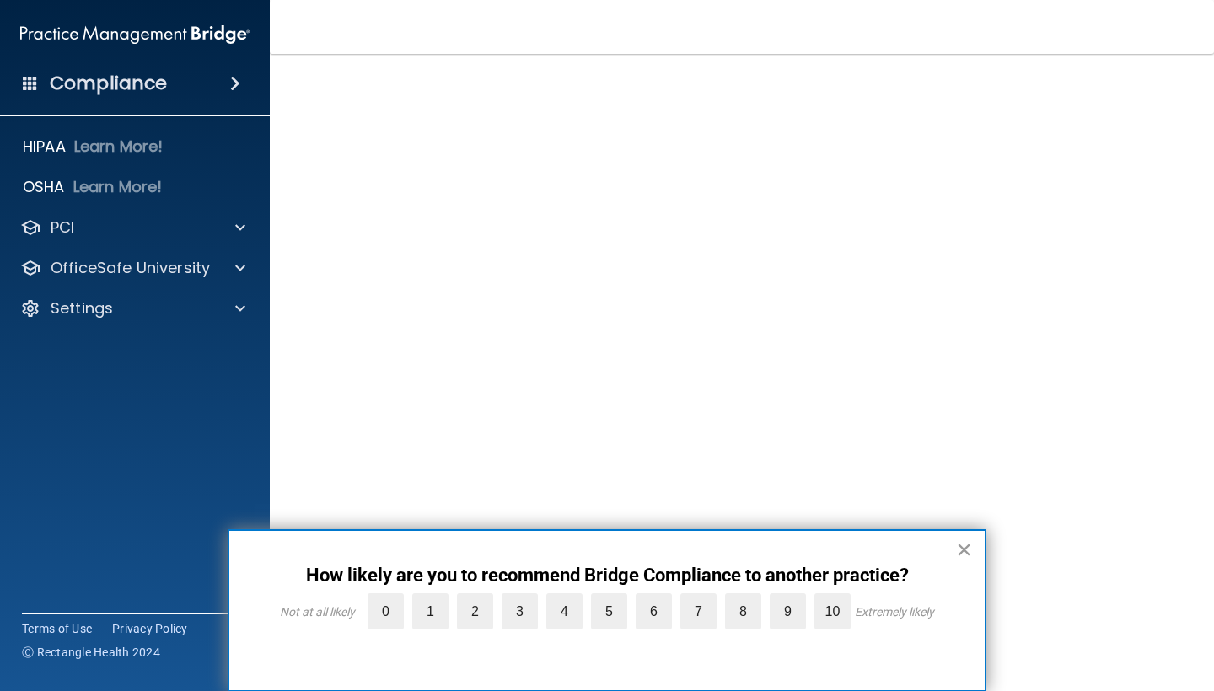
click at [969, 553] on button "×" at bounding box center [964, 549] width 16 height 27
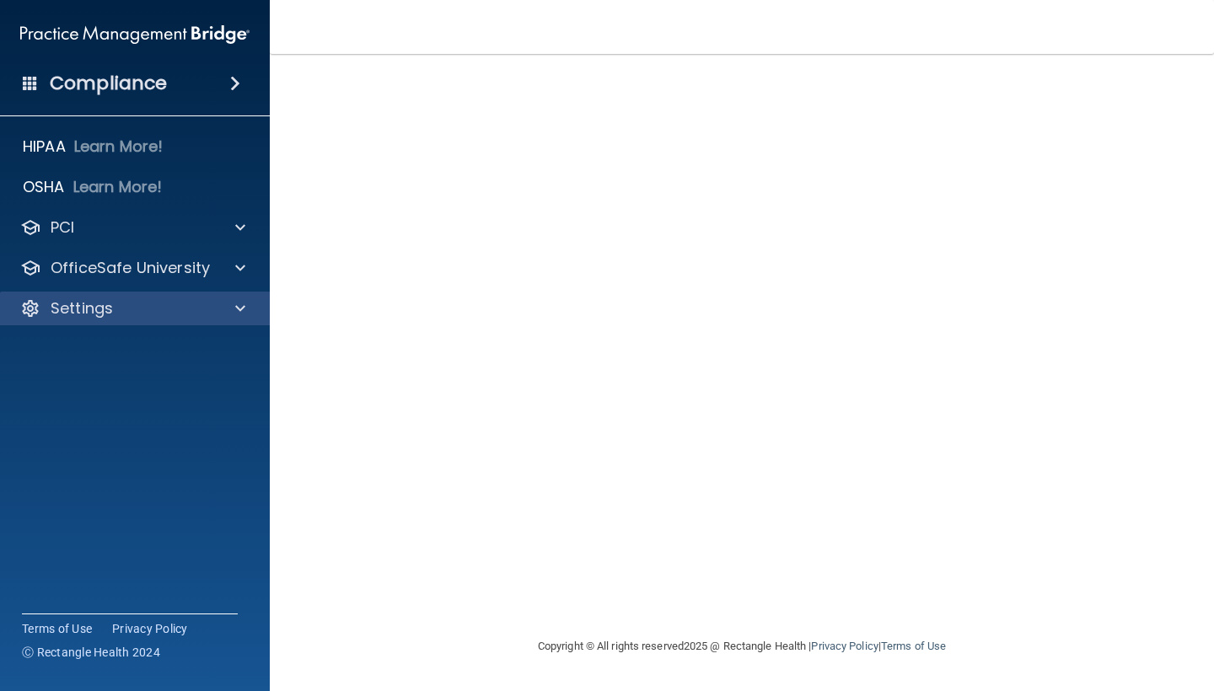
click at [231, 319] on div "Settings" at bounding box center [135, 309] width 271 height 34
click at [243, 306] on span at bounding box center [240, 308] width 10 height 20
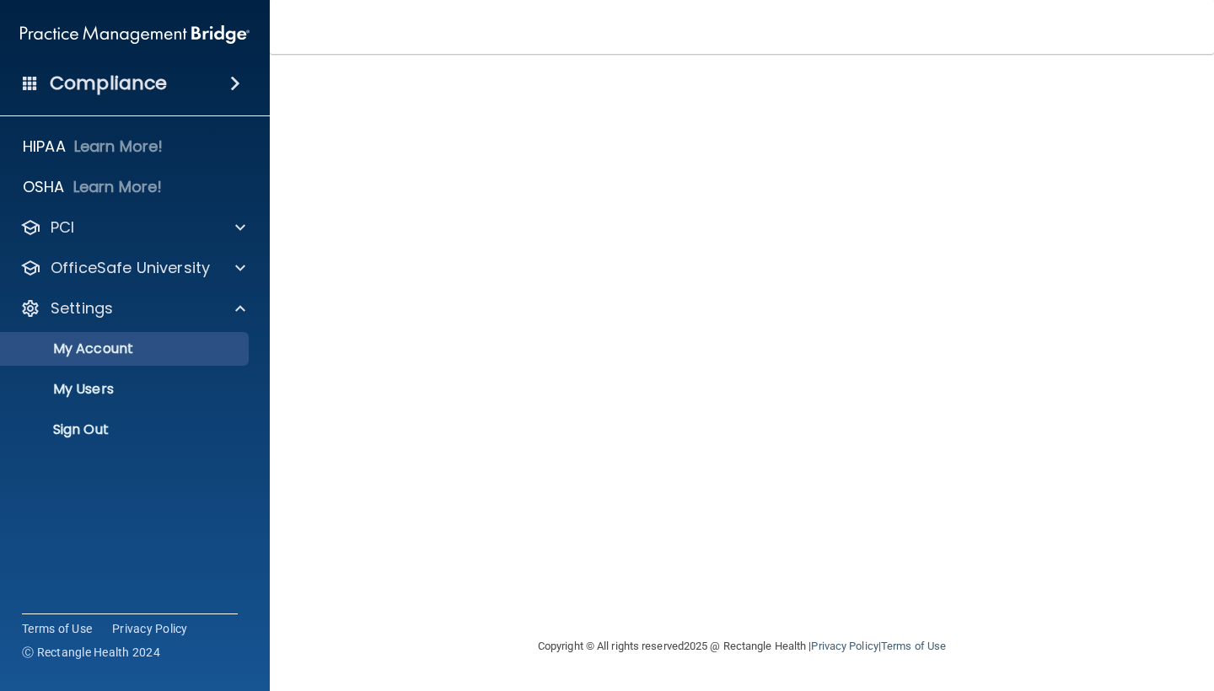
click at [178, 344] on p "My Account" at bounding box center [126, 349] width 230 height 17
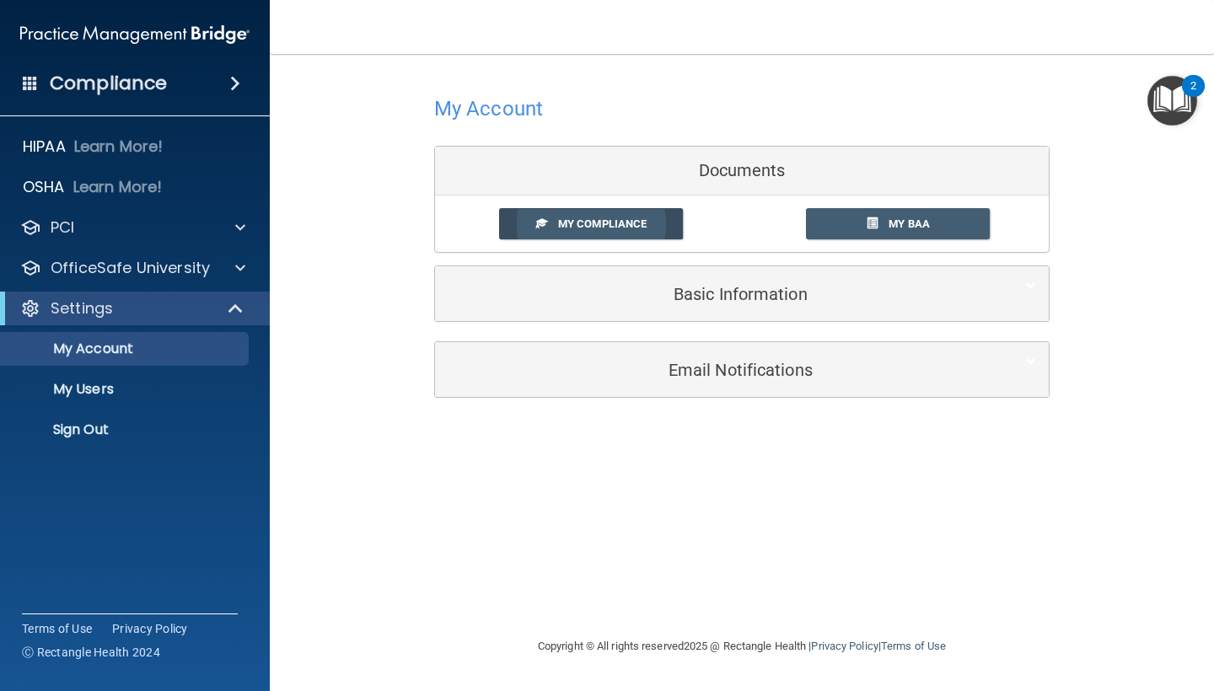
click at [608, 223] on span "My Compliance" at bounding box center [602, 224] width 89 height 13
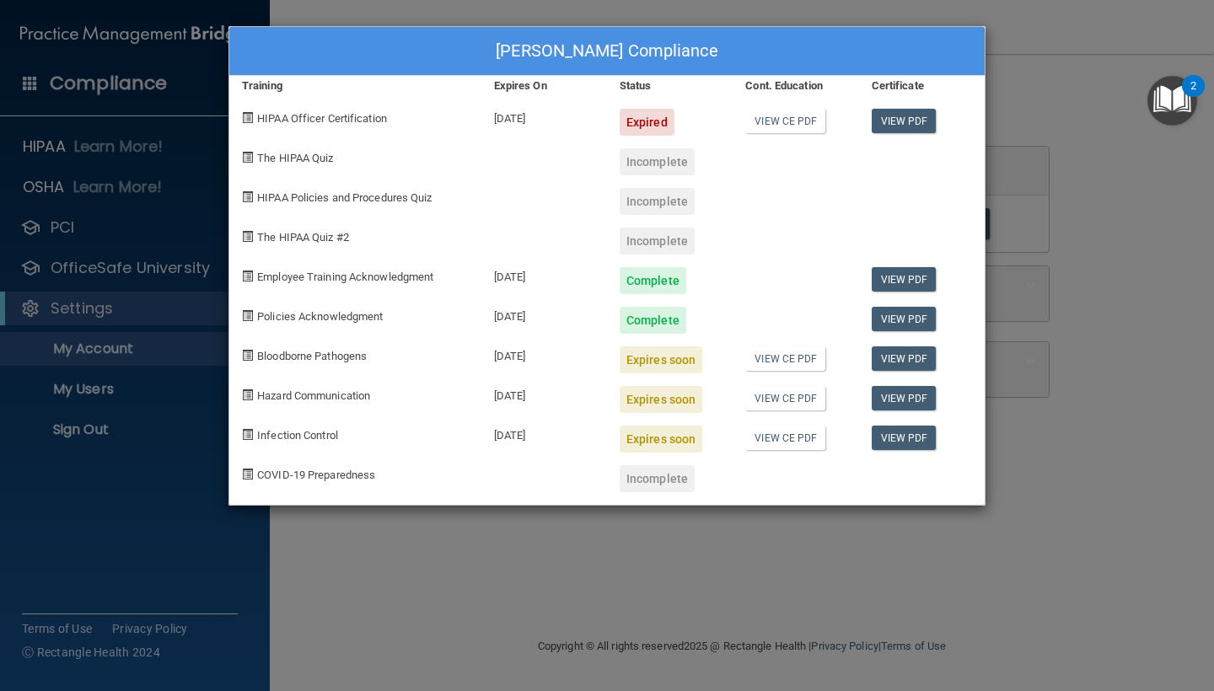
click at [1065, 131] on div "Courtney Brookover's Compliance Training Expires On Status Cont. Education Cert…" at bounding box center [607, 345] width 1214 height 691
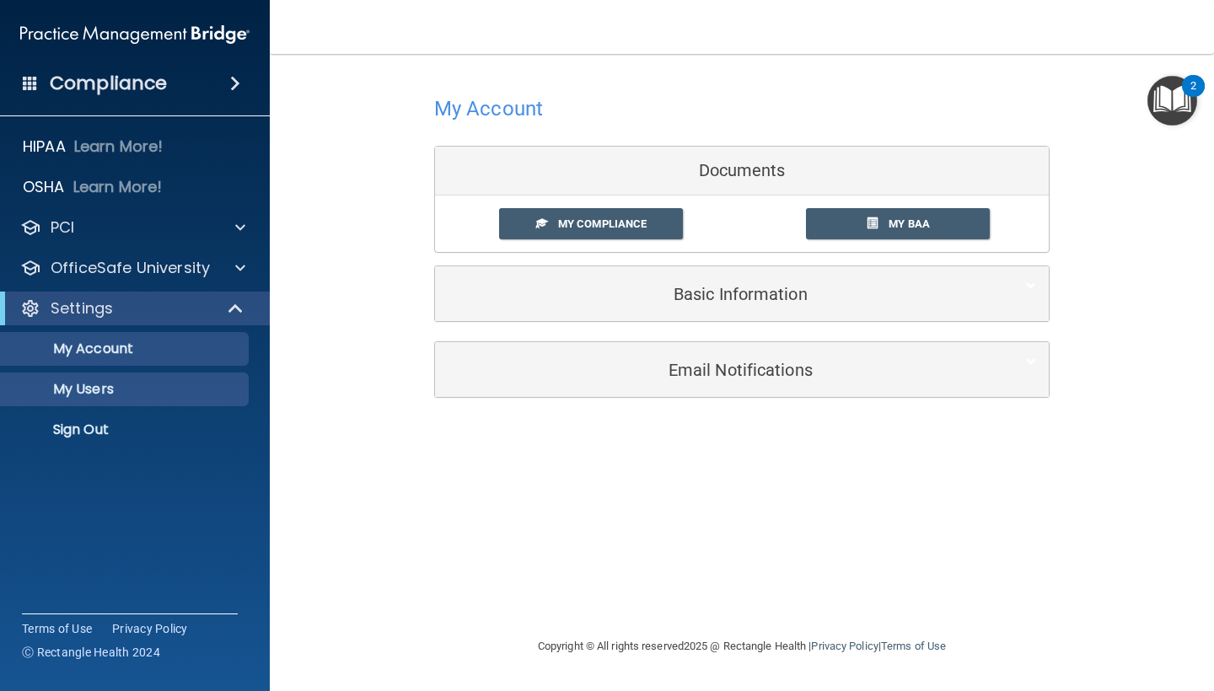
click at [184, 387] on p "My Users" at bounding box center [126, 389] width 230 height 17
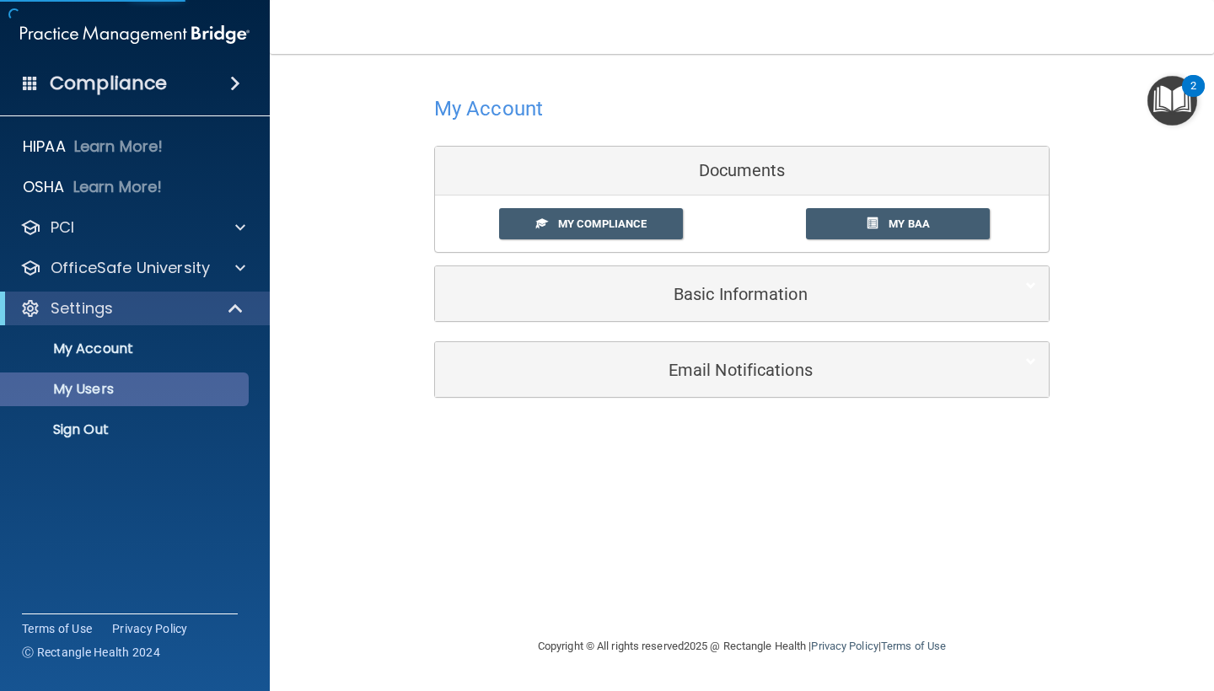
select select "20"
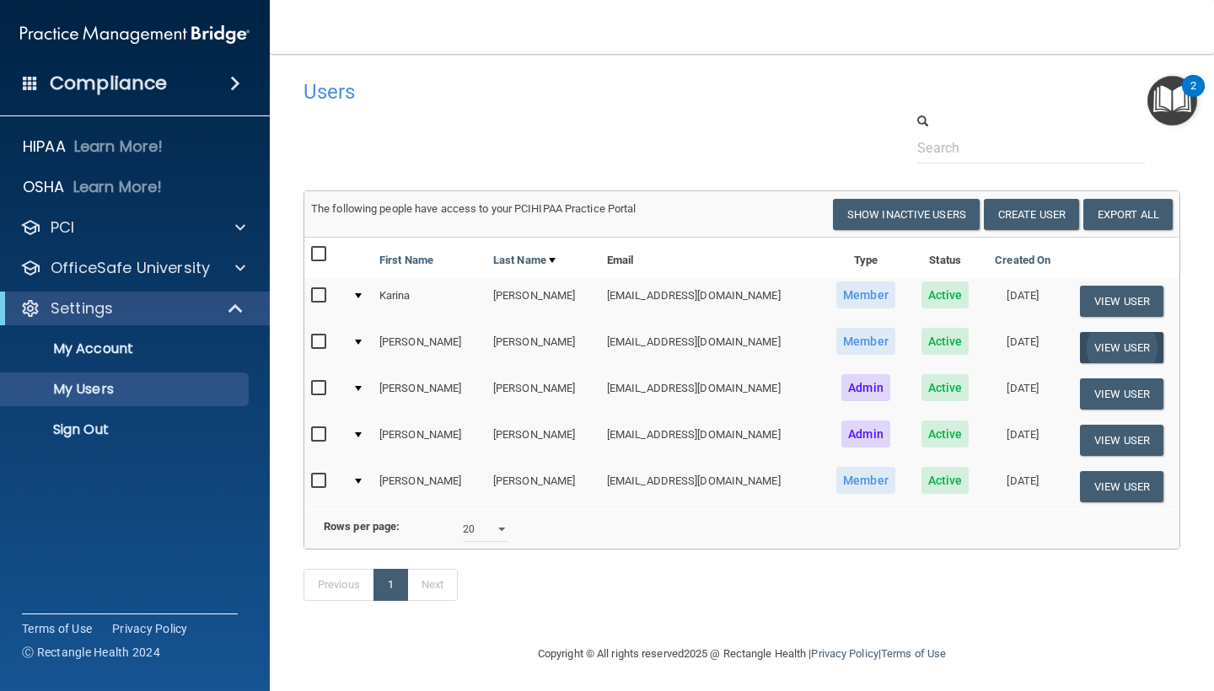
click at [1113, 343] on button "View User" at bounding box center [1121, 347] width 83 height 31
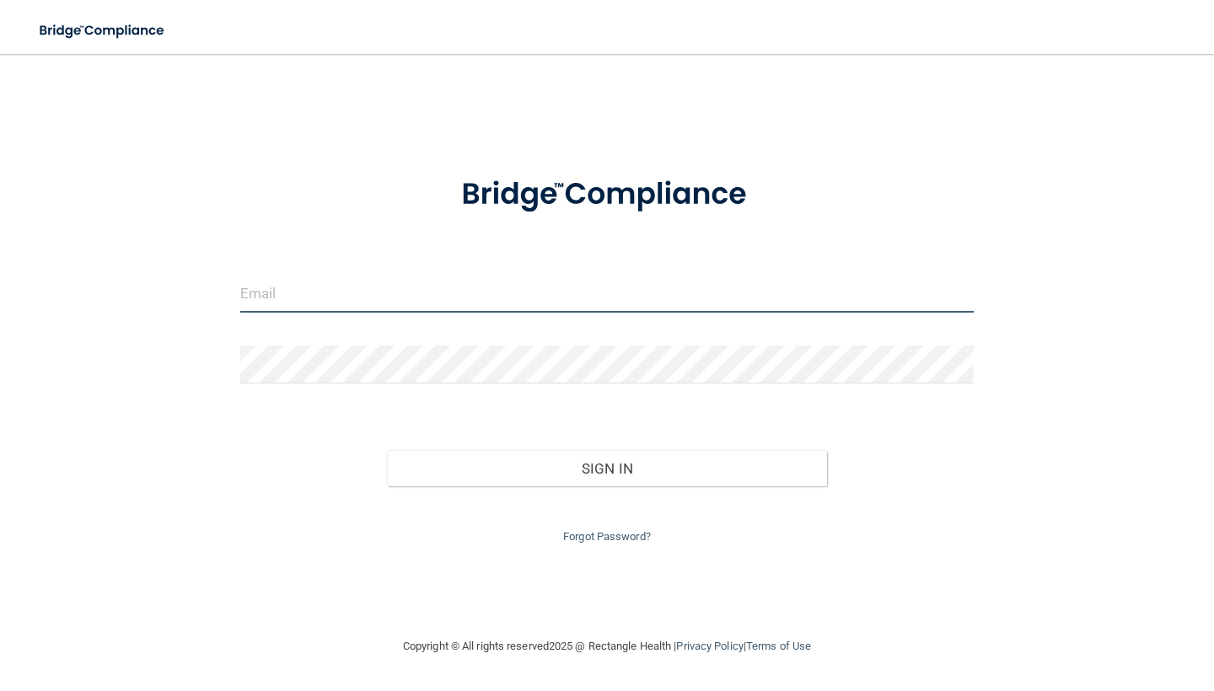
type input "[EMAIL_ADDRESS][DOMAIN_NAME]"
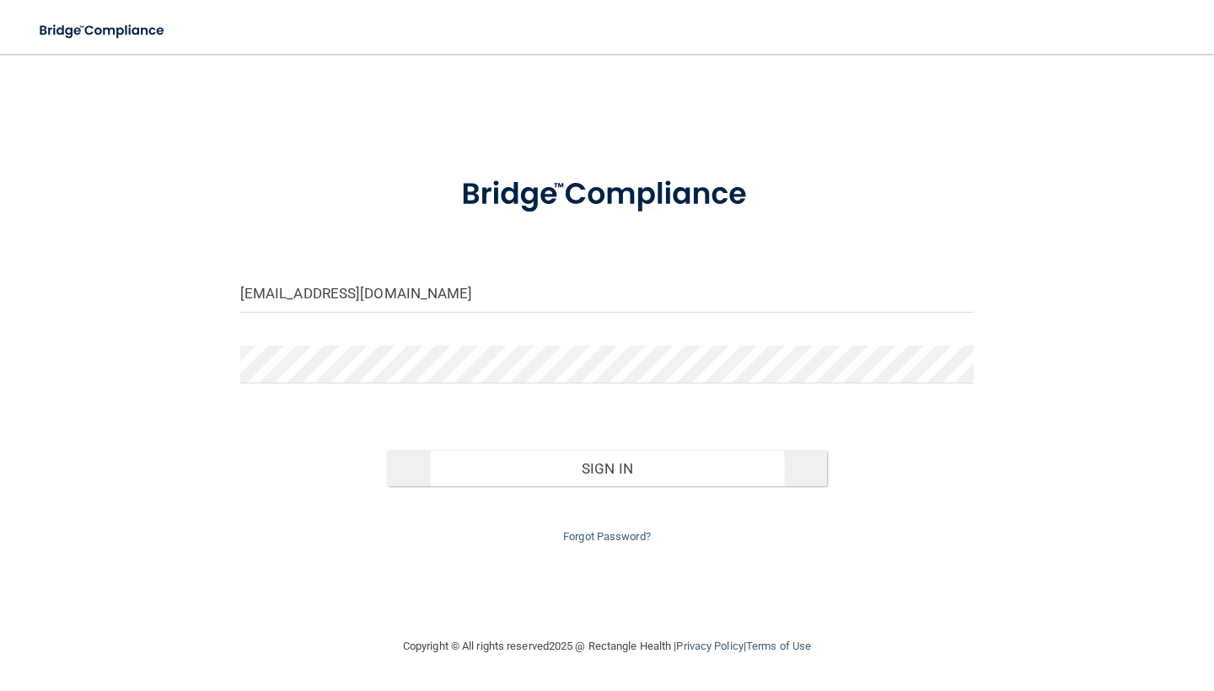
click at [812, 467] on button "Sign In" at bounding box center [607, 468] width 440 height 37
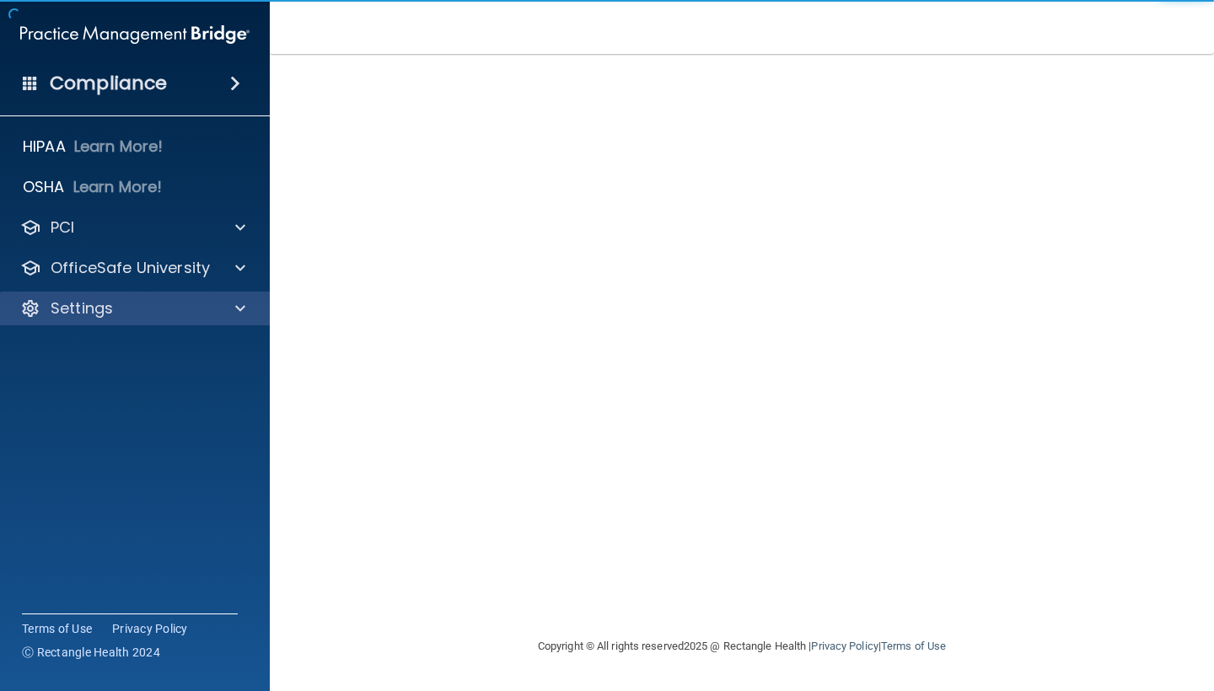
click at [220, 305] on div at bounding box center [238, 308] width 42 height 20
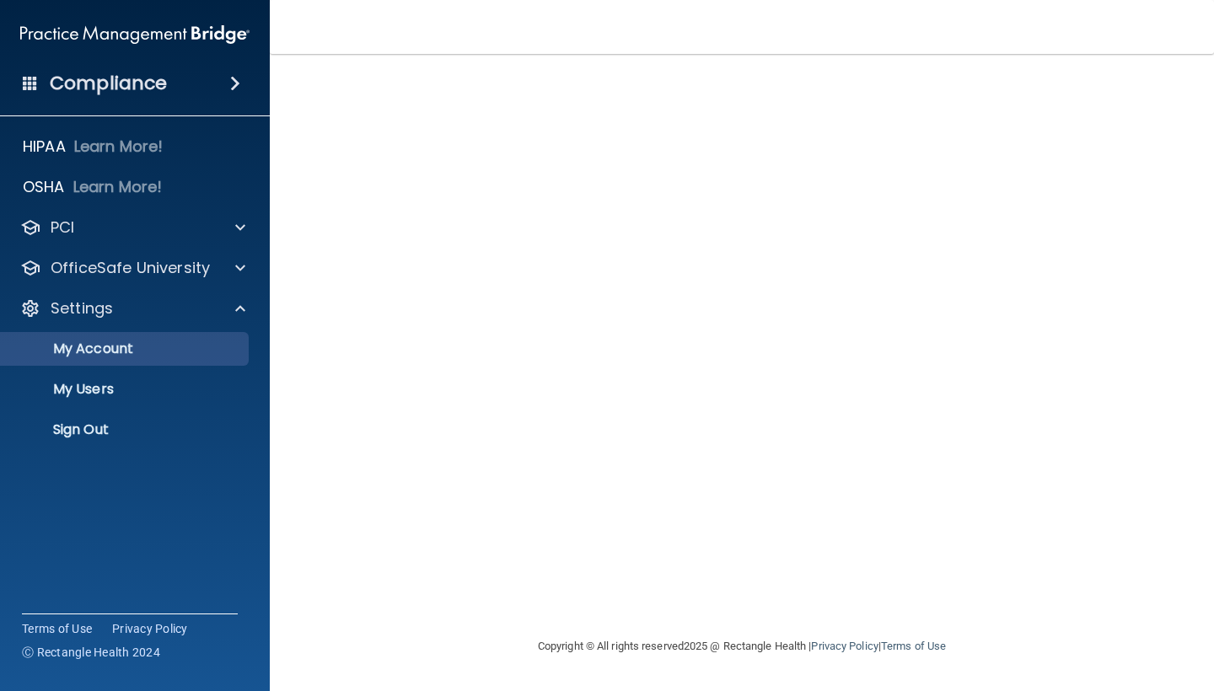
click at [207, 341] on p "My Account" at bounding box center [126, 349] width 230 height 17
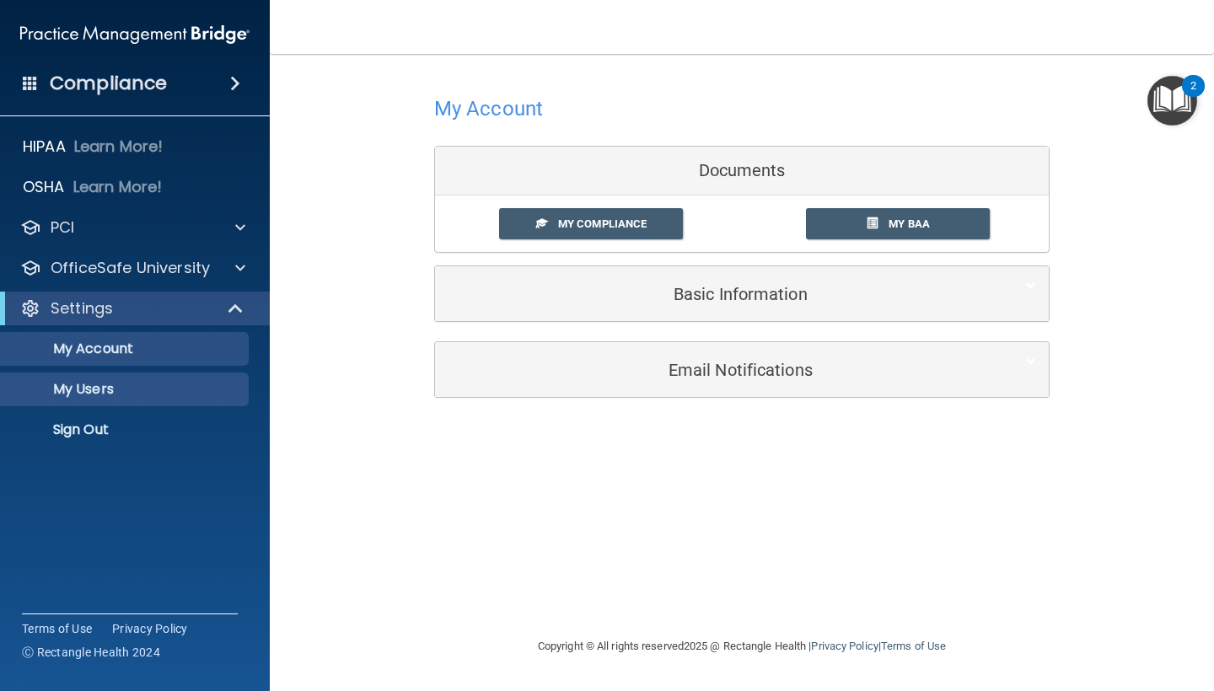
click at [185, 392] on p "My Users" at bounding box center [126, 389] width 230 height 17
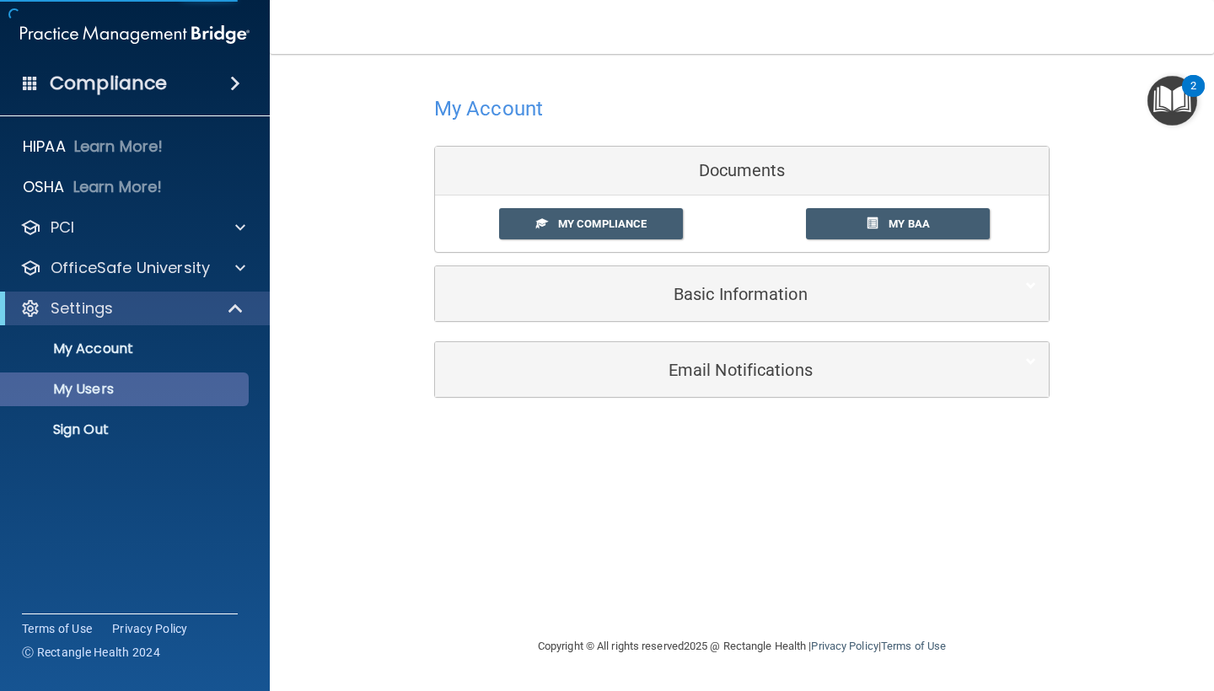
select select "20"
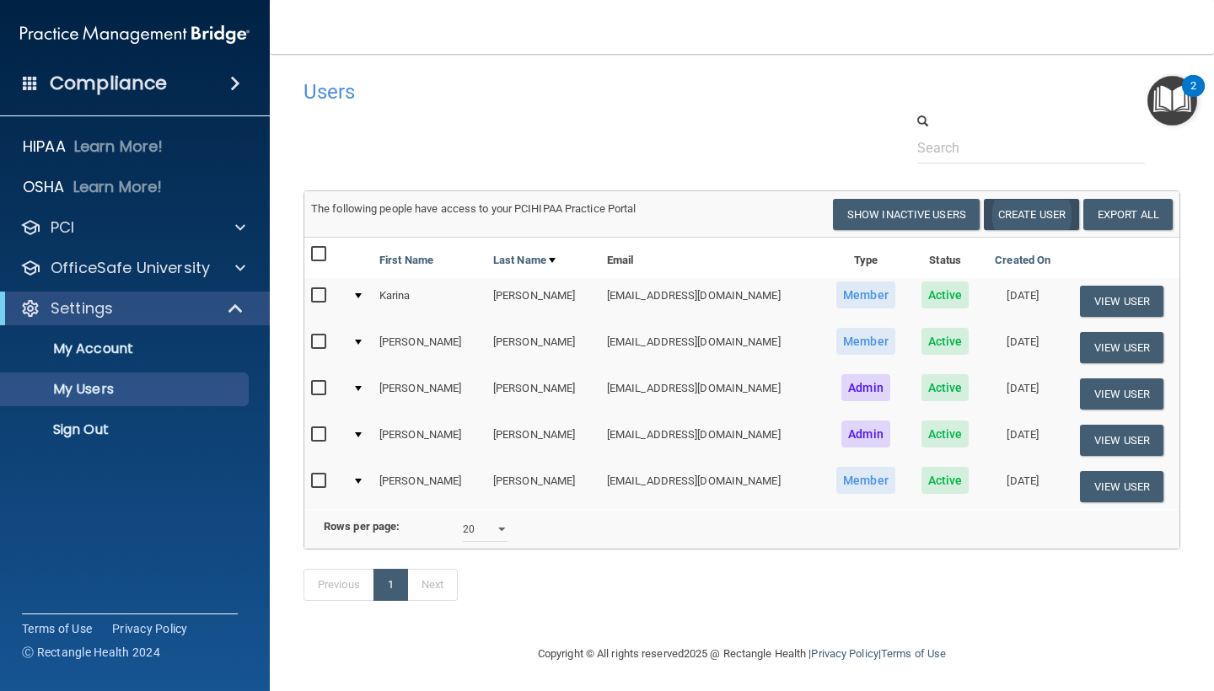
click at [1015, 210] on button "Create User" at bounding box center [1031, 214] width 95 height 31
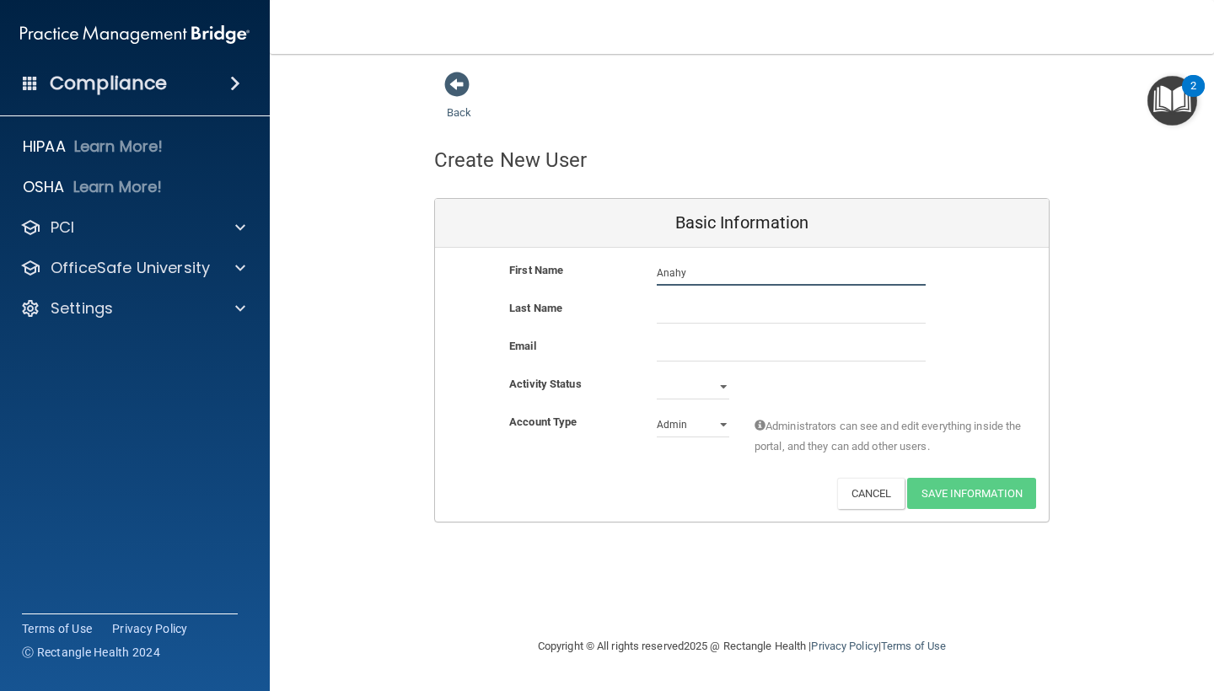
type input "Anahy"
click at [671, 309] on input "Alameida" at bounding box center [791, 310] width 269 height 25
type input "Almeida"
click at [694, 349] on input "email" at bounding box center [791, 348] width 269 height 25
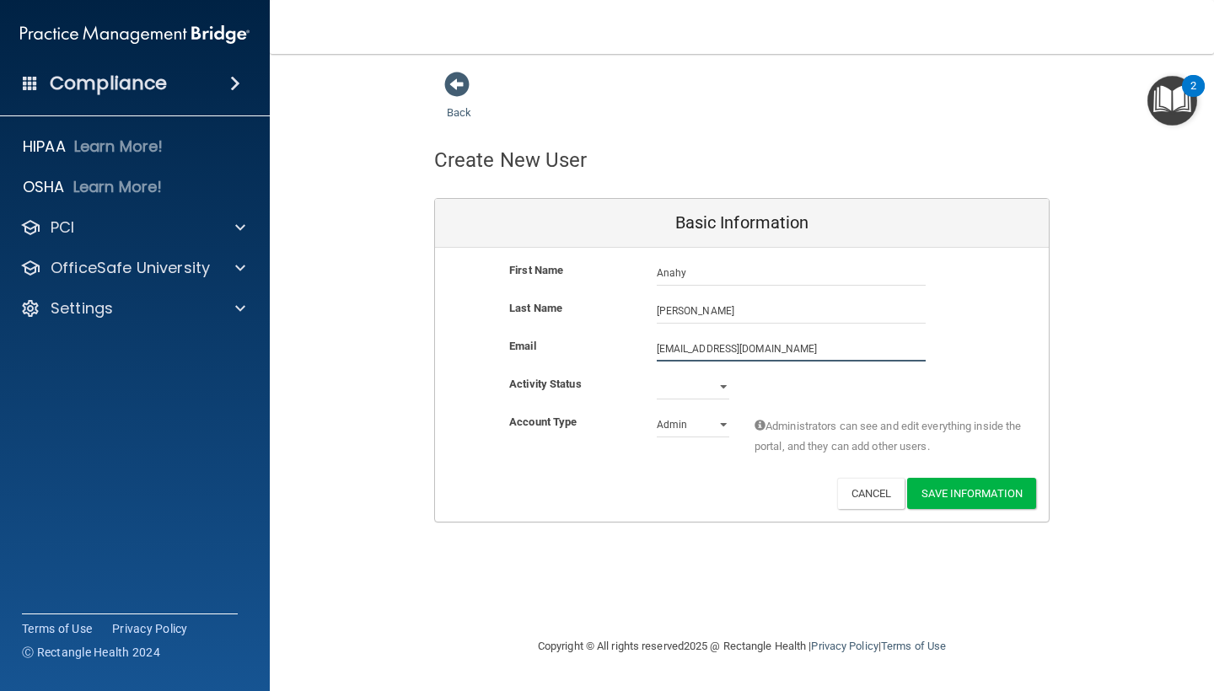
type input "anahyalmeida14@gmail.com"
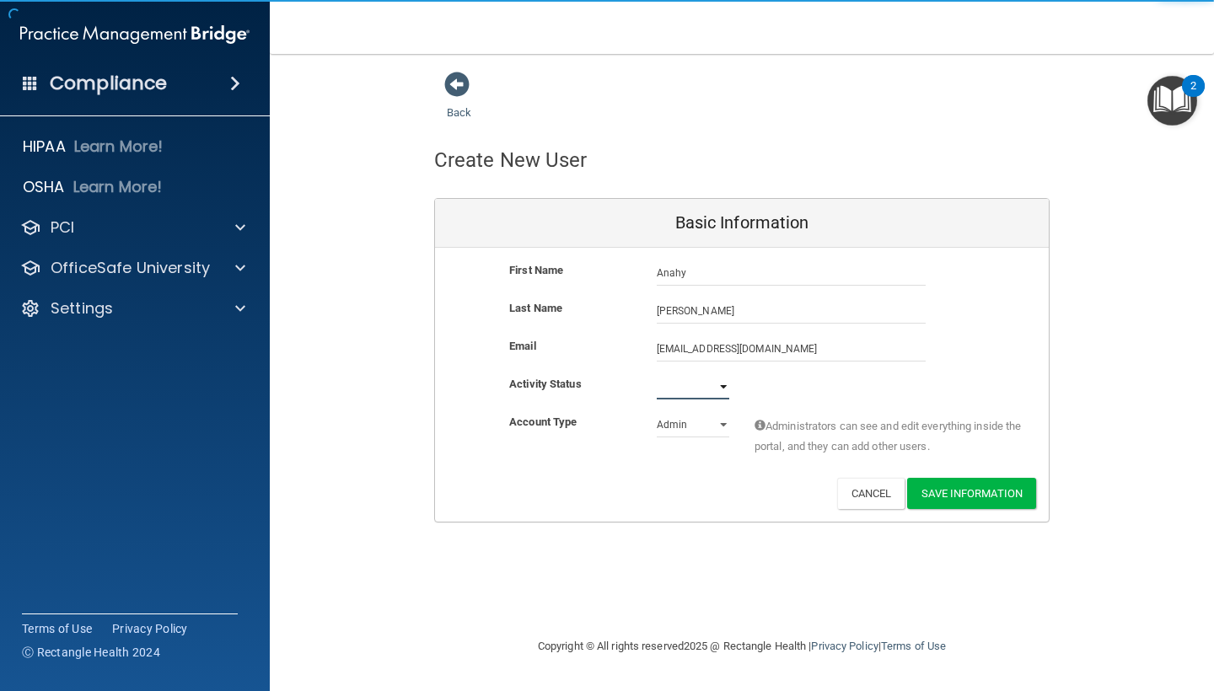
select select "active"
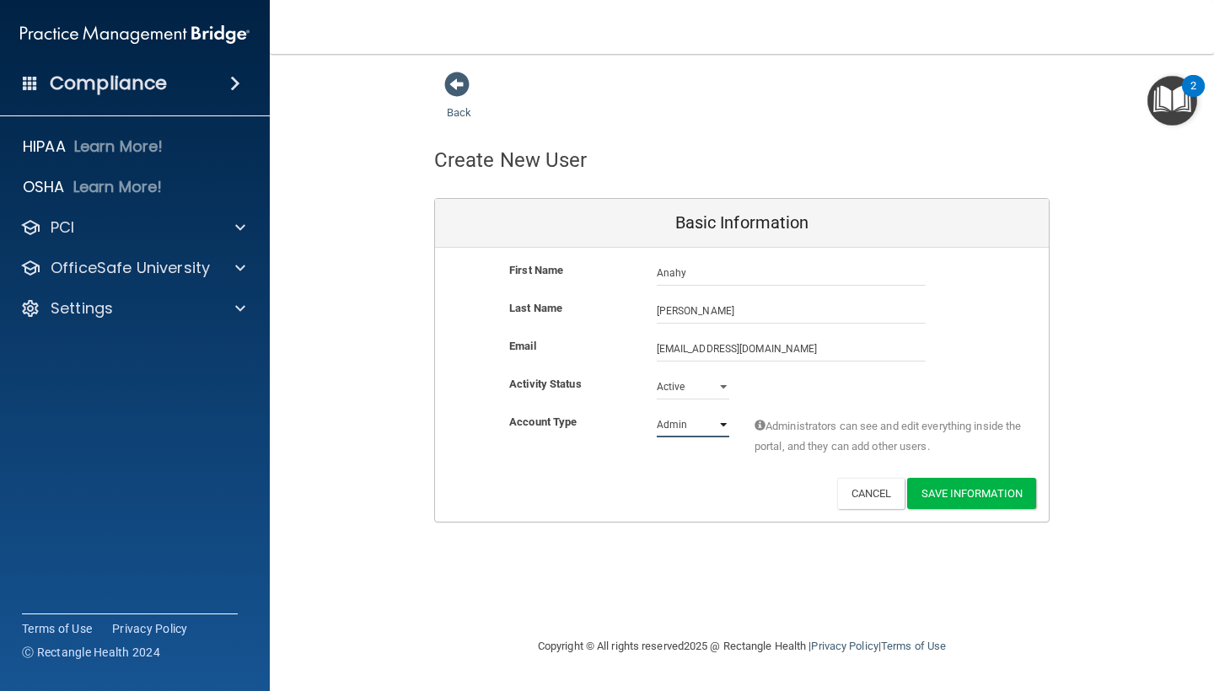
select select "practice_member"
click at [707, 470] on div "Account Type Practice Member Admin Member Financial Institution Business Associ…" at bounding box center [742, 445] width 614 height 66
click at [970, 485] on button "Save Information" at bounding box center [971, 493] width 129 height 31
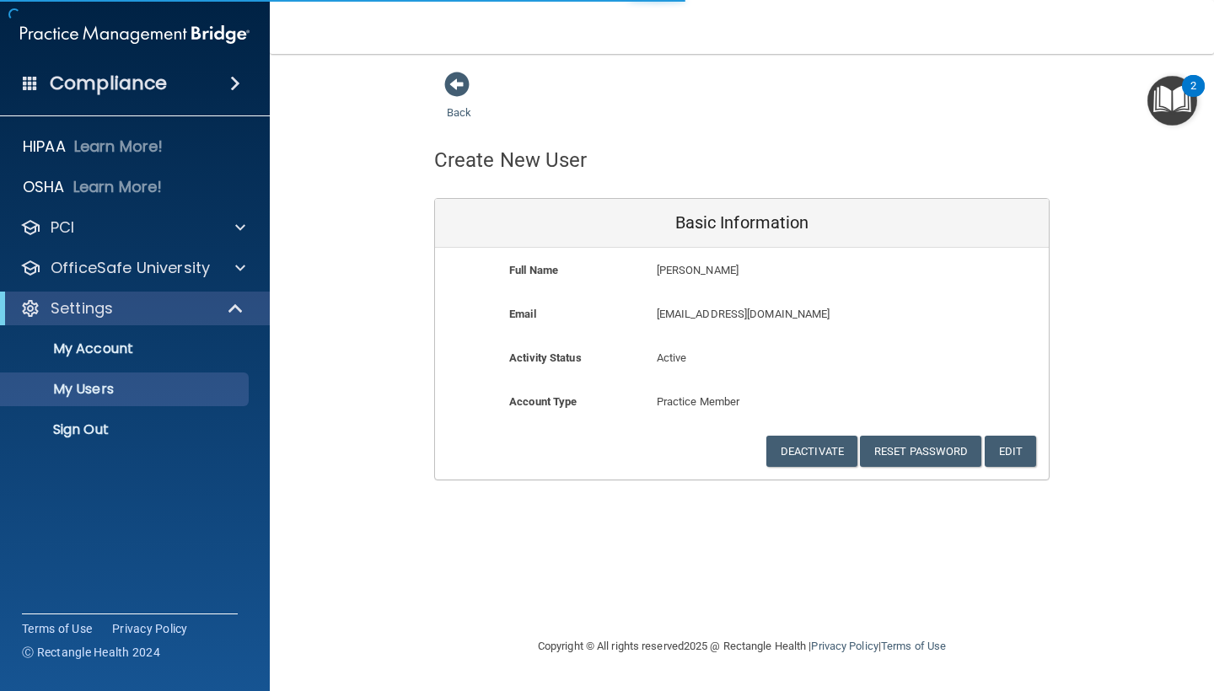
select select "20"
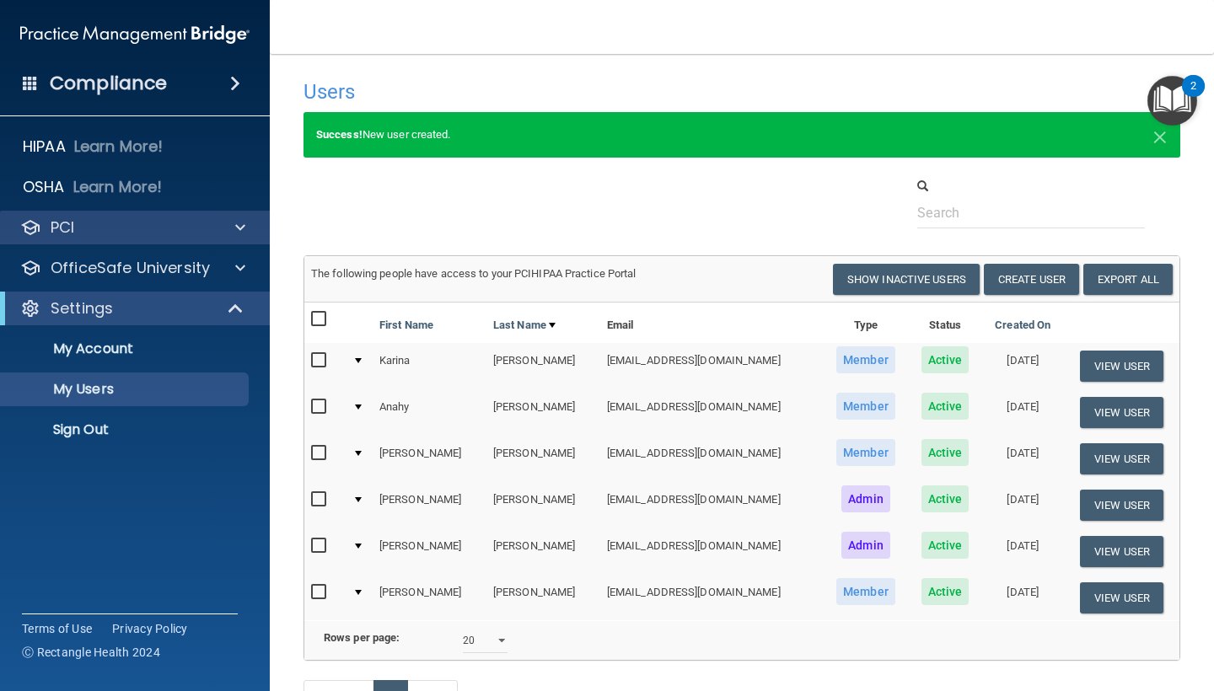
click at [230, 223] on div at bounding box center [238, 228] width 42 height 20
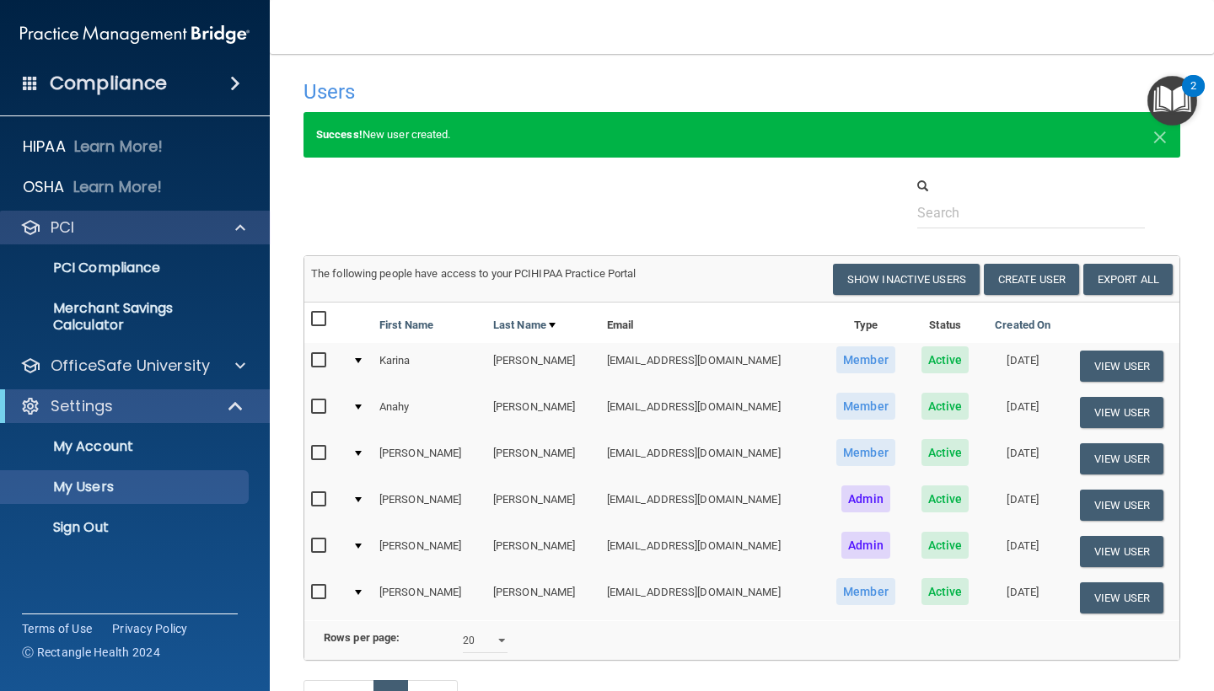
click at [231, 224] on div at bounding box center [238, 228] width 42 height 20
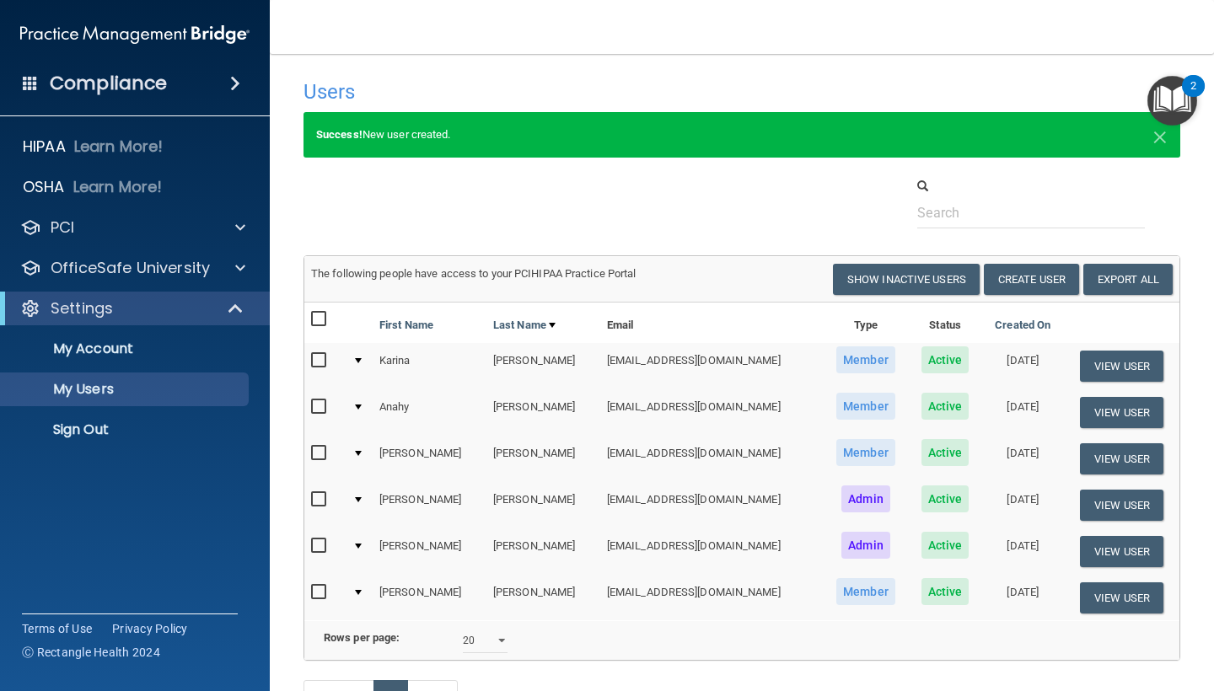
click at [1184, 99] on img "Open Resource Center, 2 new notifications" at bounding box center [1173, 101] width 50 height 50
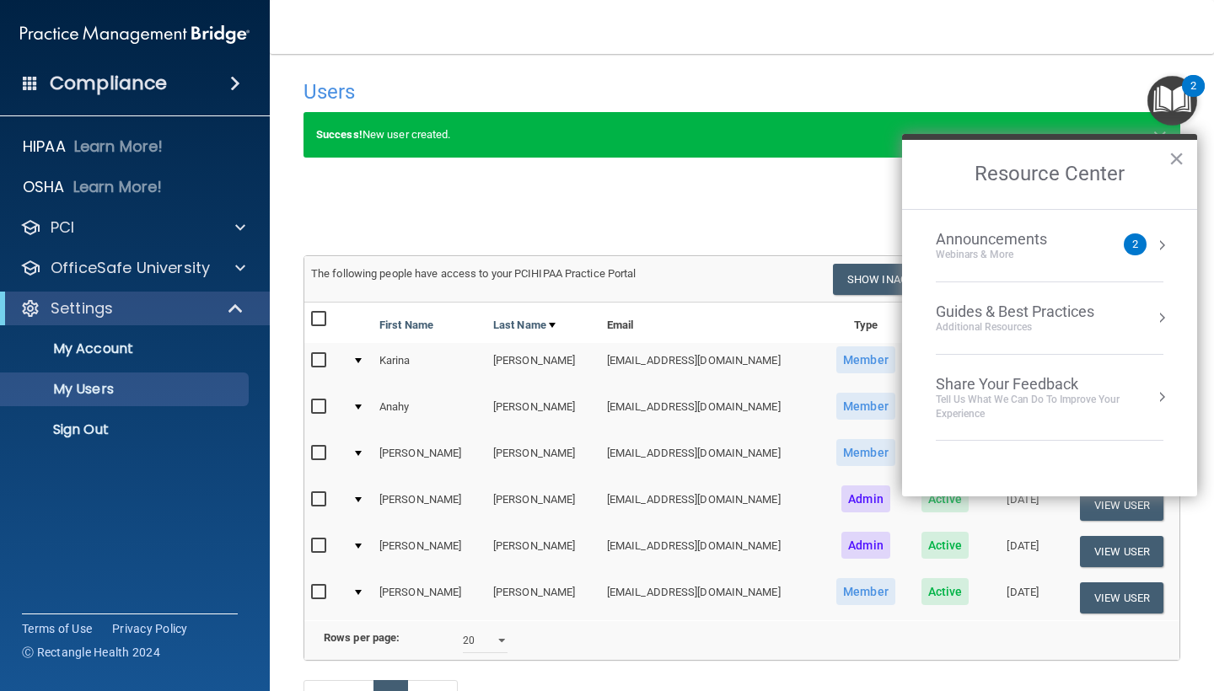
click at [1186, 159] on h2 "Resource Center" at bounding box center [1049, 174] width 295 height 69
click at [1179, 160] on button "×" at bounding box center [1177, 158] width 16 height 27
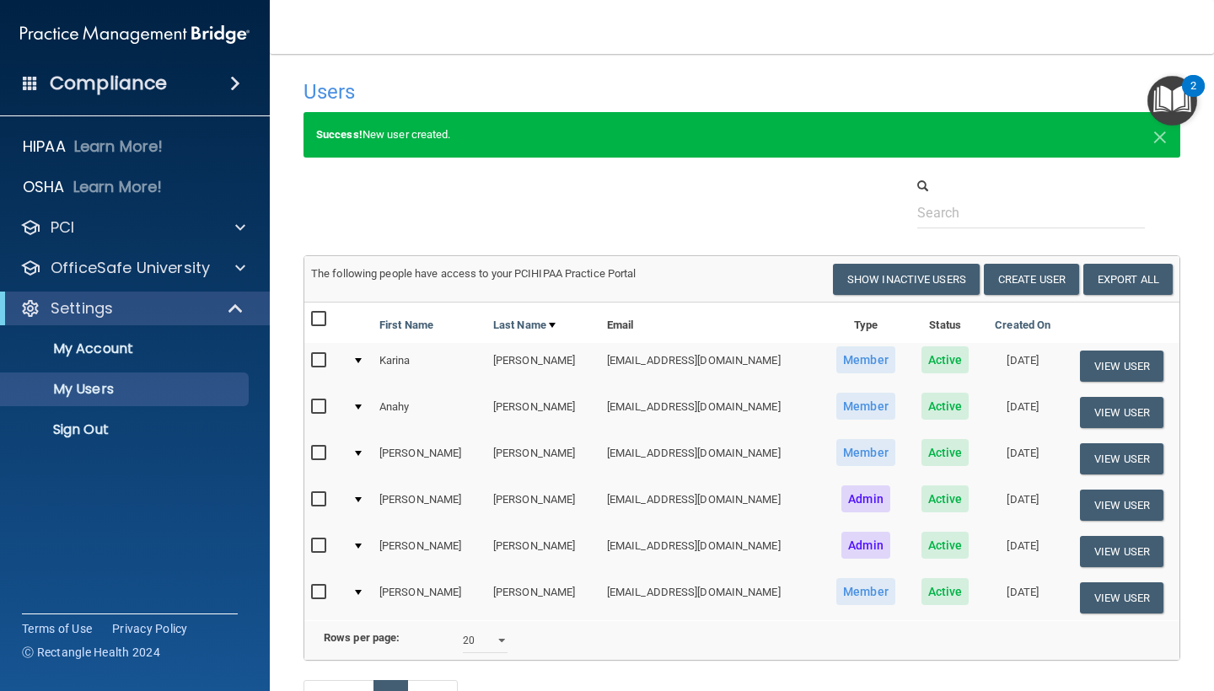
click at [212, 309] on div "Settings" at bounding box center [112, 308] width 208 height 20
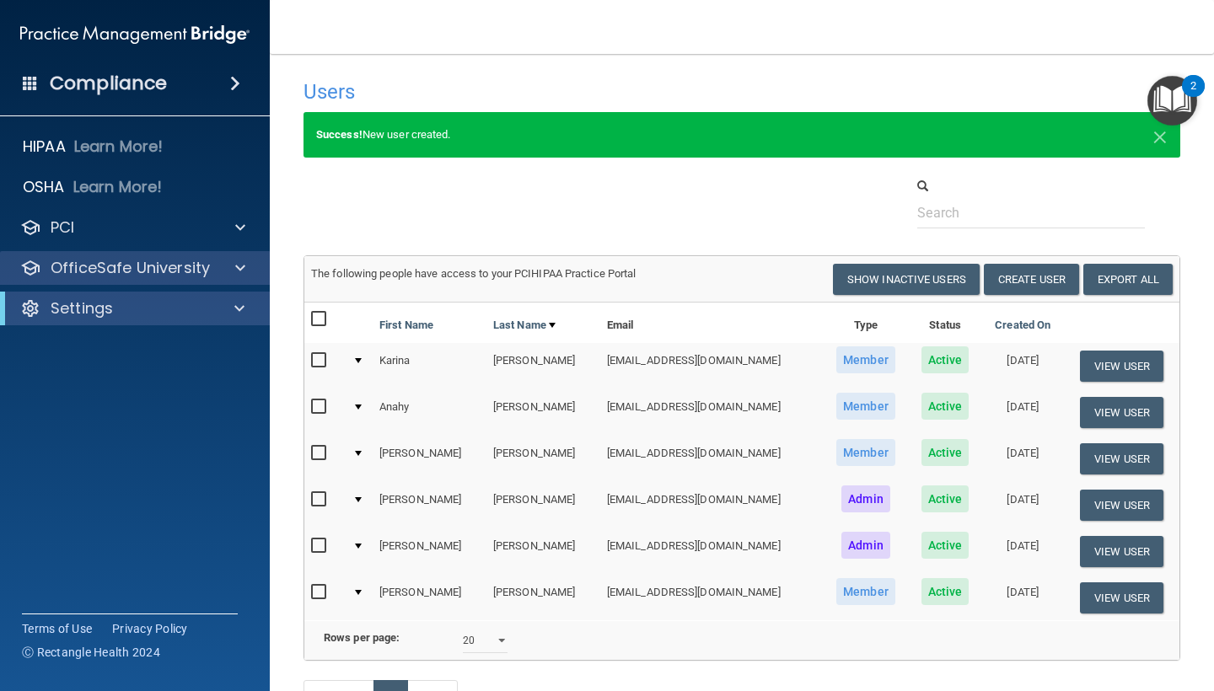
click at [207, 273] on p "OfficeSafe University" at bounding box center [130, 268] width 159 height 20
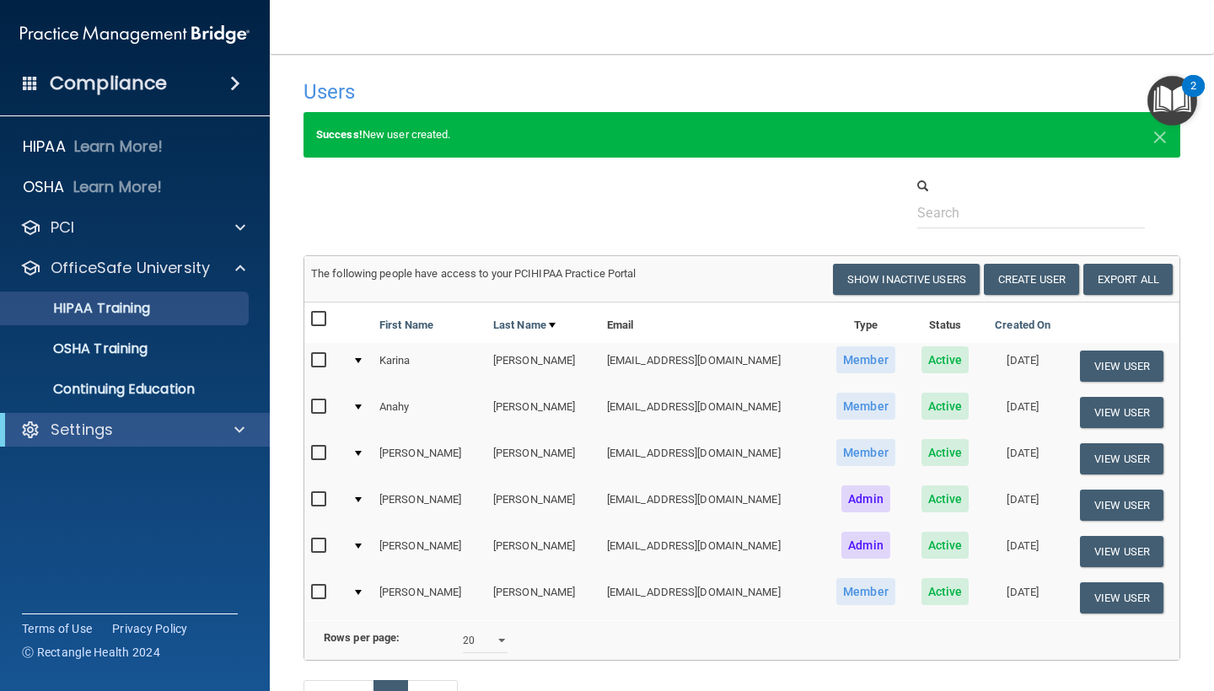
click at [196, 307] on div "HIPAA Training" at bounding box center [126, 308] width 230 height 17
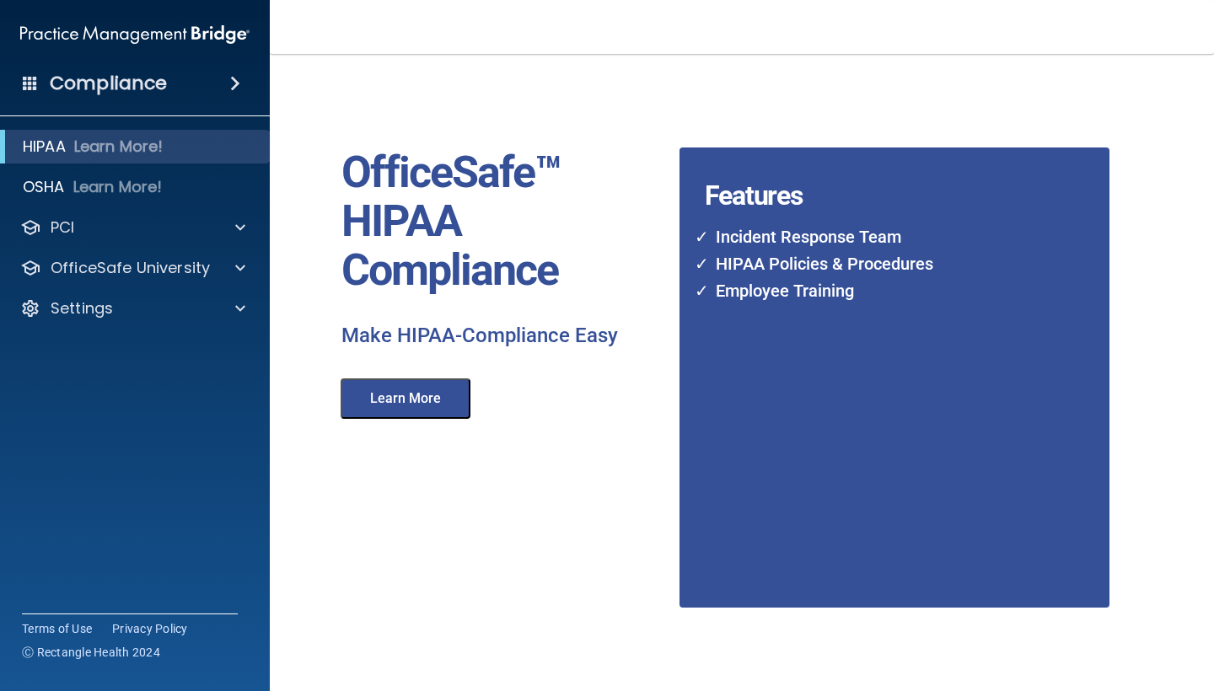
click at [443, 383] on button "Learn More" at bounding box center [406, 399] width 130 height 40
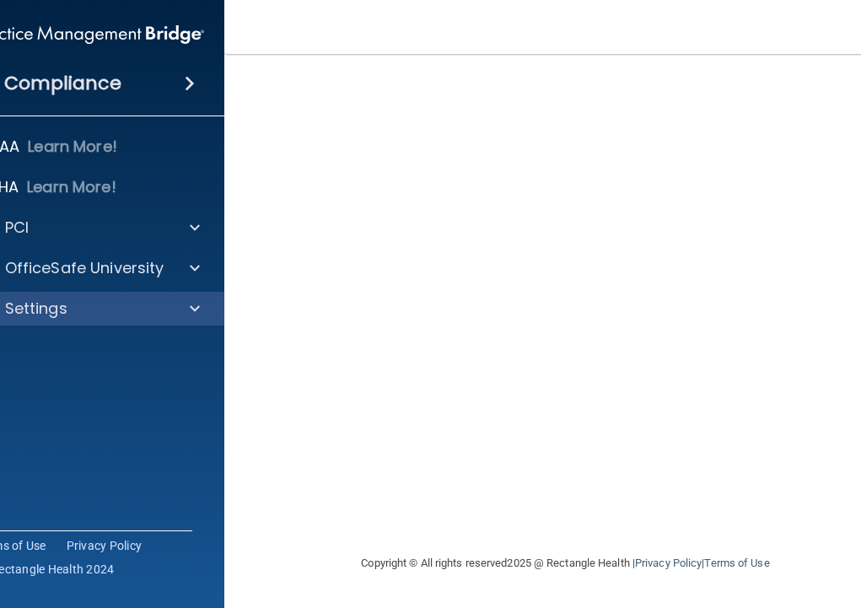
click at [142, 309] on div "Settings" at bounding box center [66, 308] width 209 height 20
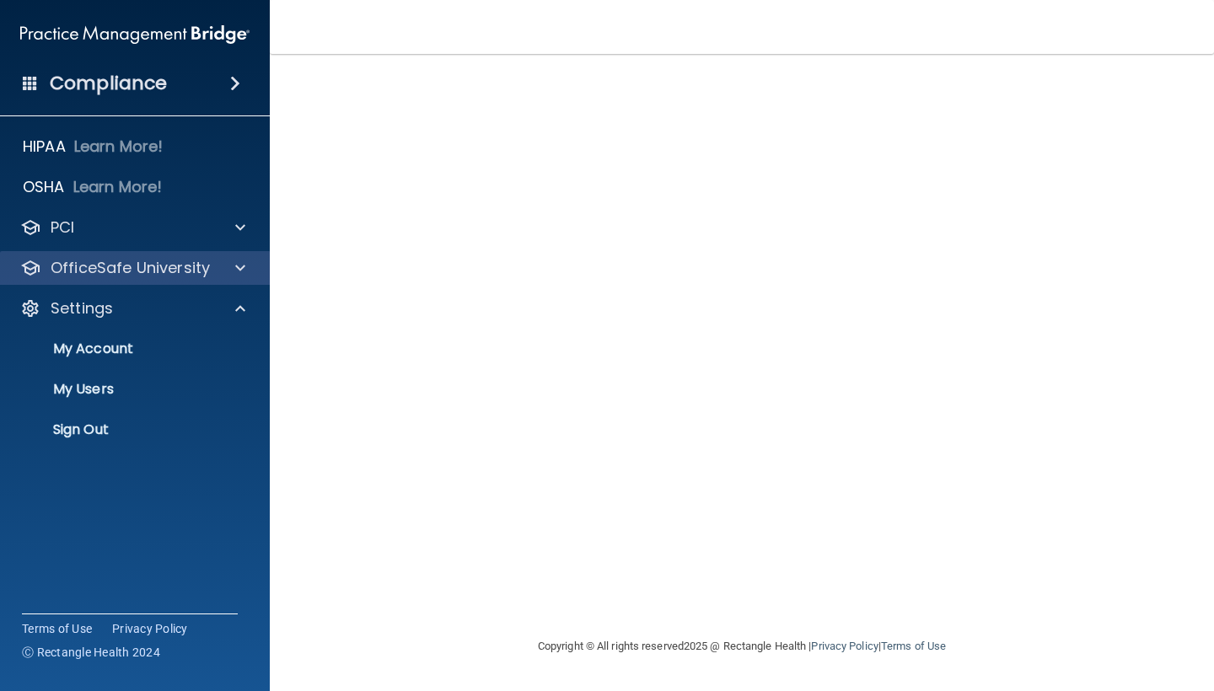
click at [196, 272] on p "OfficeSafe University" at bounding box center [130, 268] width 159 height 20
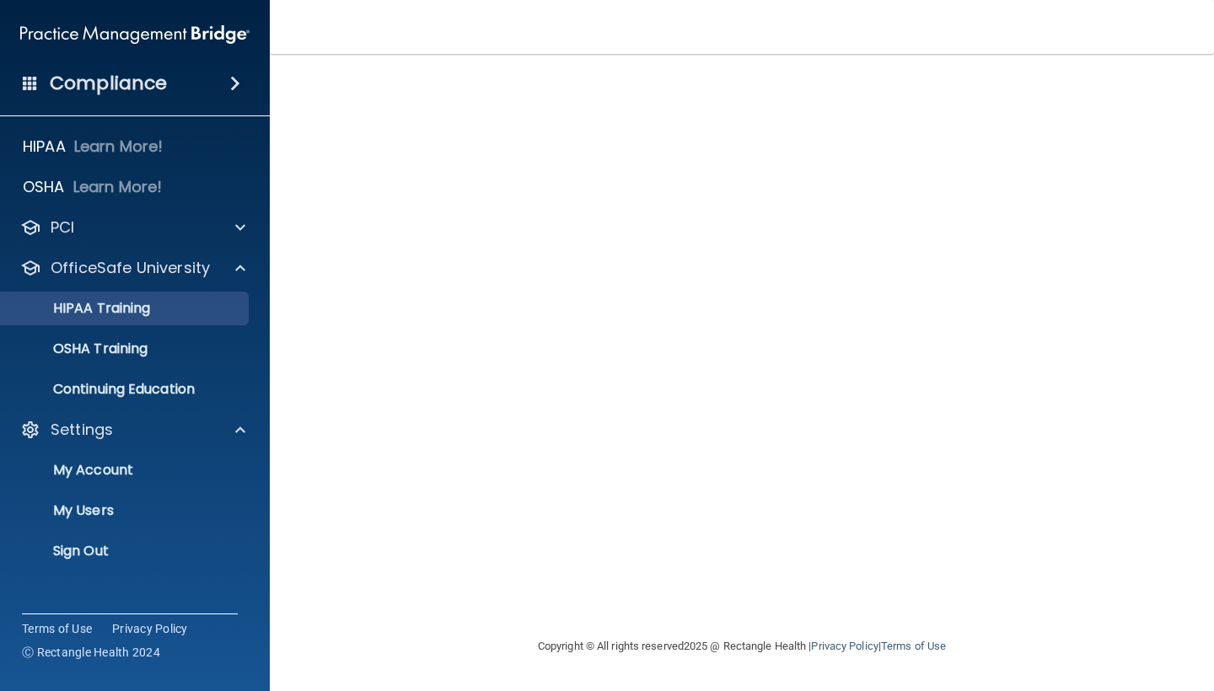
click at [187, 315] on div "HIPAA Training" at bounding box center [126, 308] width 230 height 17
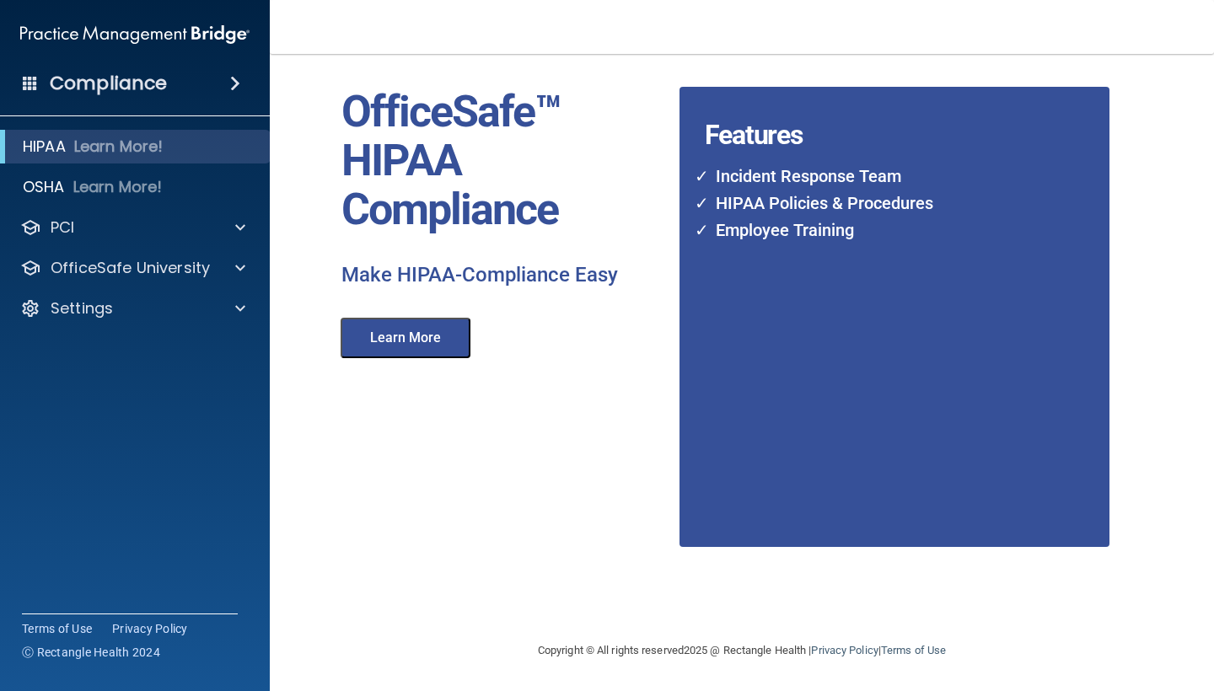
scroll to position [61, 0]
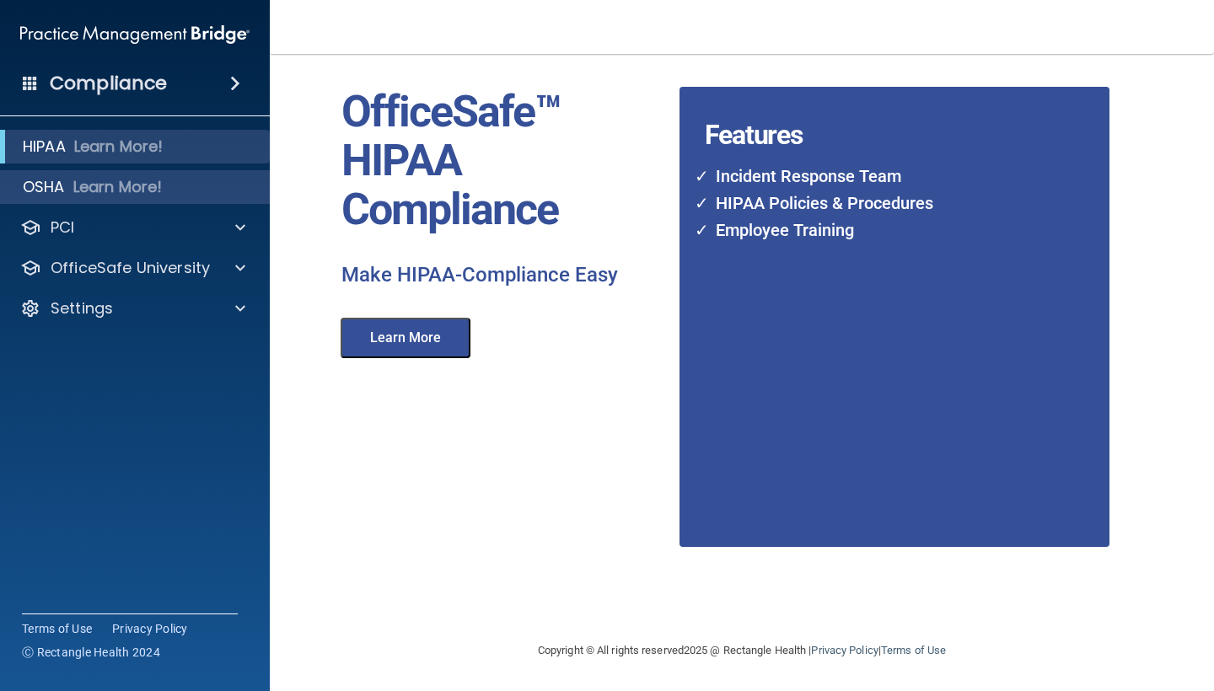
click at [166, 202] on div "OSHA Learn More!" at bounding box center [135, 187] width 296 height 34
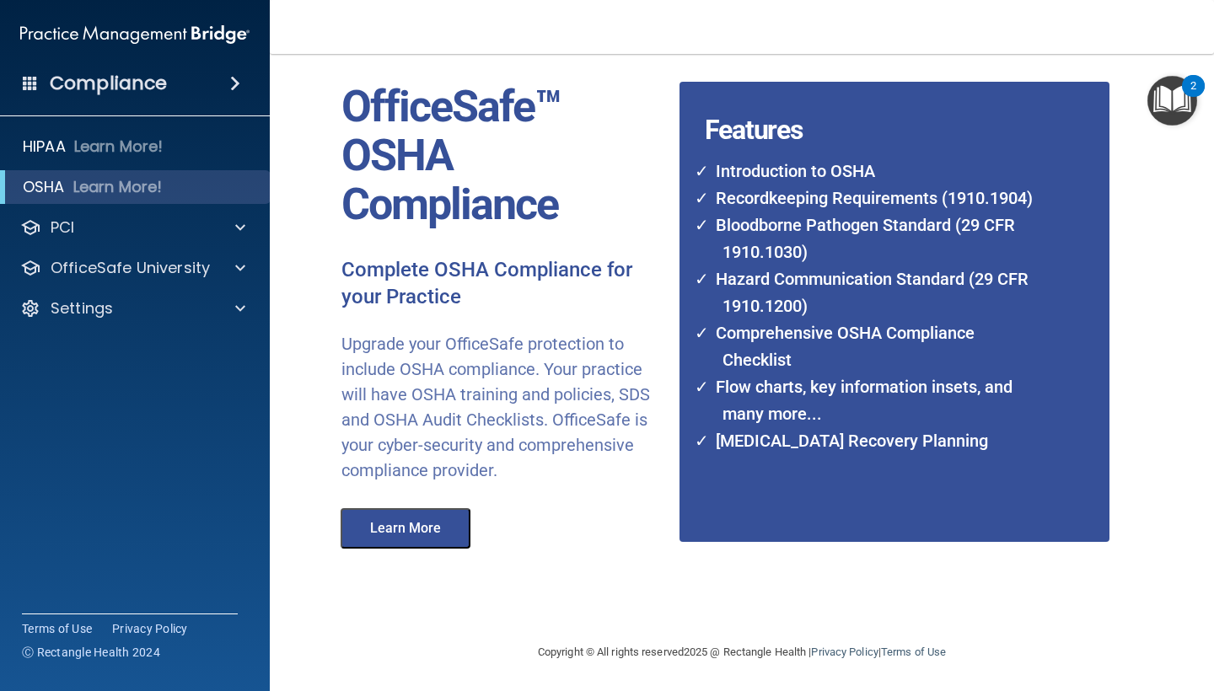
scroll to position [65, 0]
